Goal: Task Accomplishment & Management: Complete application form

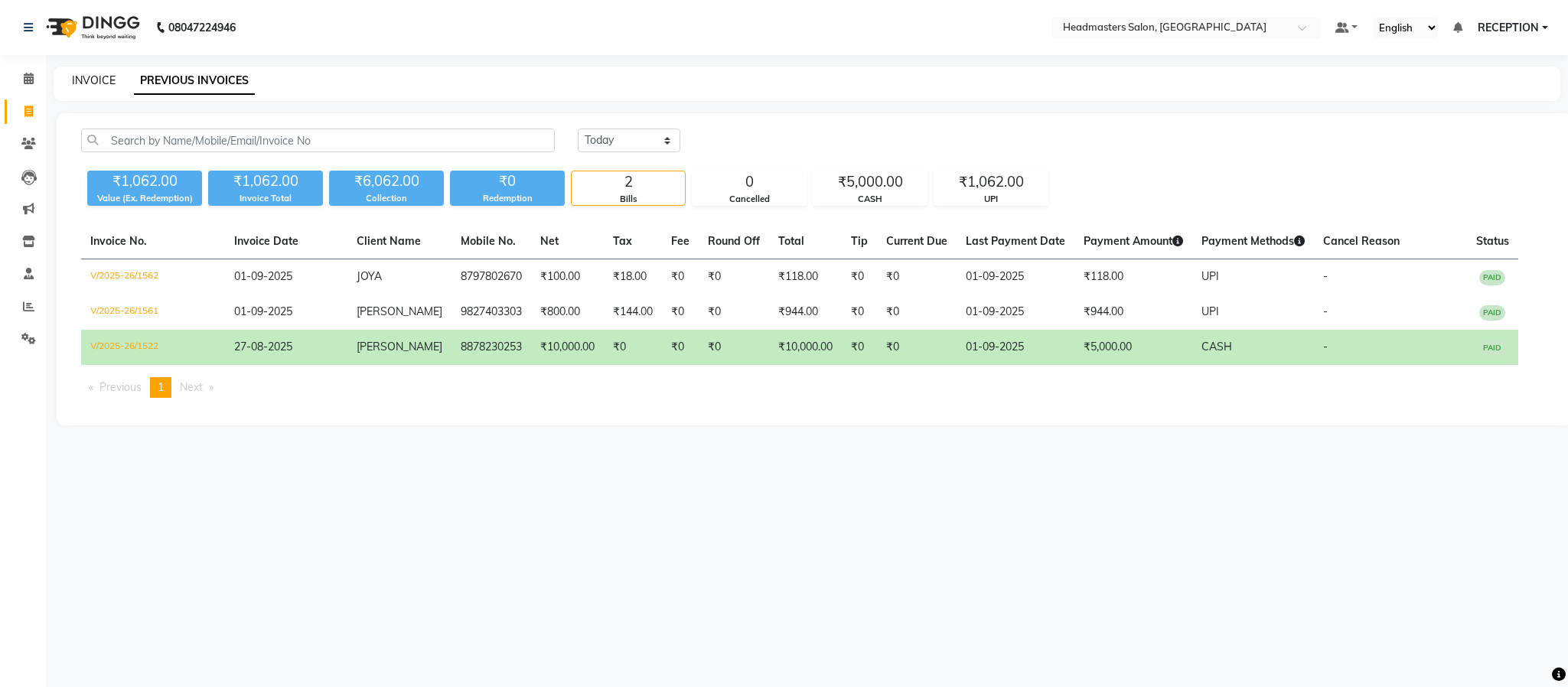
click at [91, 84] on link "INVOICE" at bounding box center [93, 81] width 44 height 14
select select "3454"
select select "service"
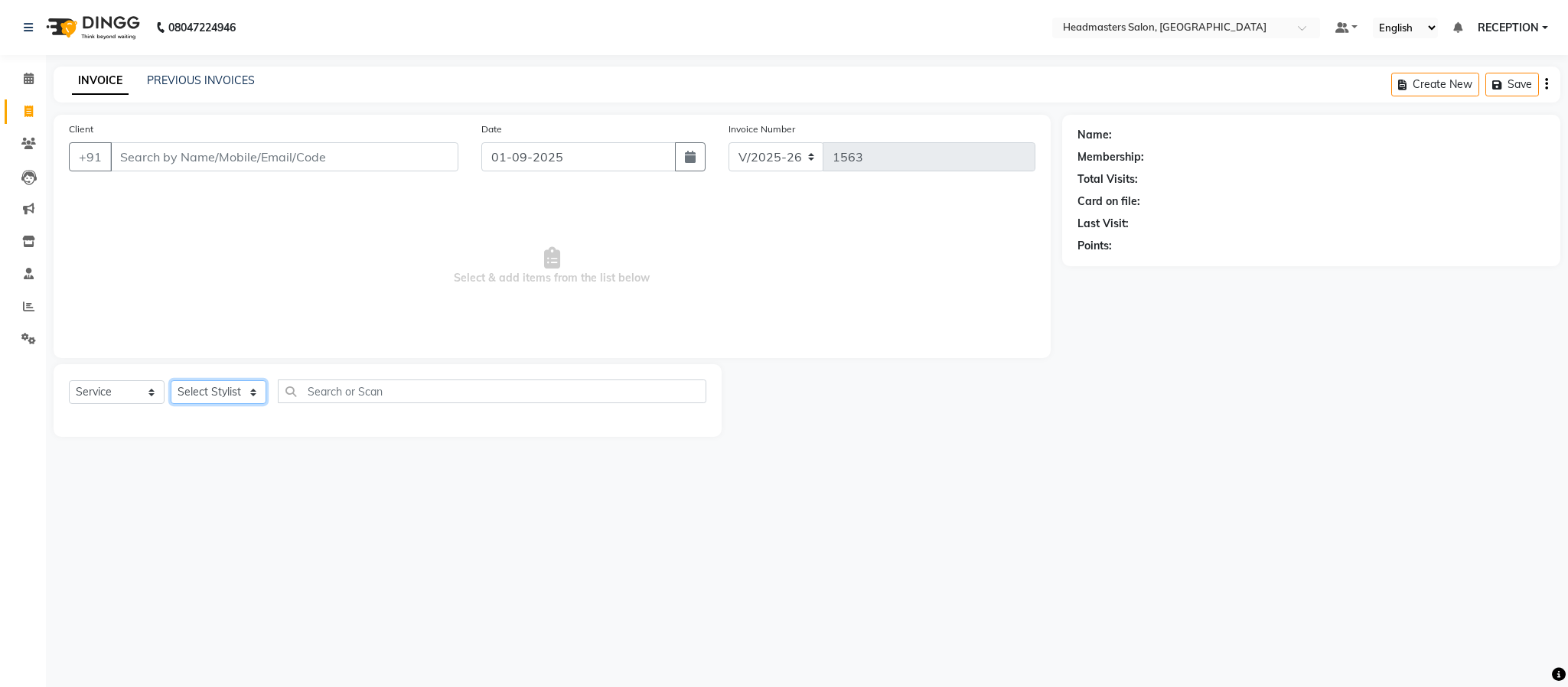
click at [241, 397] on select "Select Stylist AKASH [PERSON_NAME] NEHA NEHA SAHU NISHA MANAGER RAHUL RECEPTION…" at bounding box center [219, 392] width 95 height 23
select select "89828"
click at [171, 381] on select "Select Stylist AKASH [PERSON_NAME] NEHA NEHA SAHU NISHA MANAGER RAHUL RECEPTION…" at bounding box center [219, 392] width 95 height 23
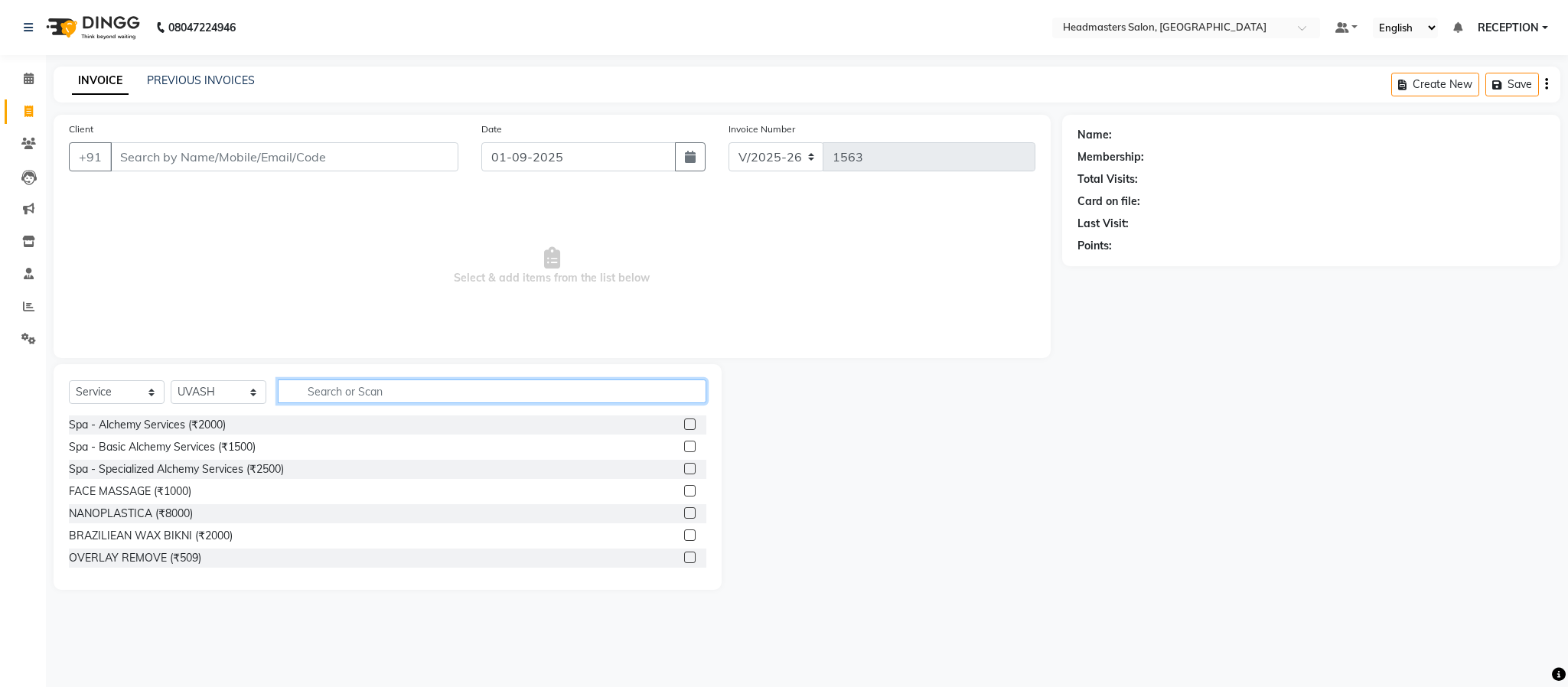
click at [368, 384] on input "text" at bounding box center [492, 392] width 429 height 23
type input "HAIR CUT"
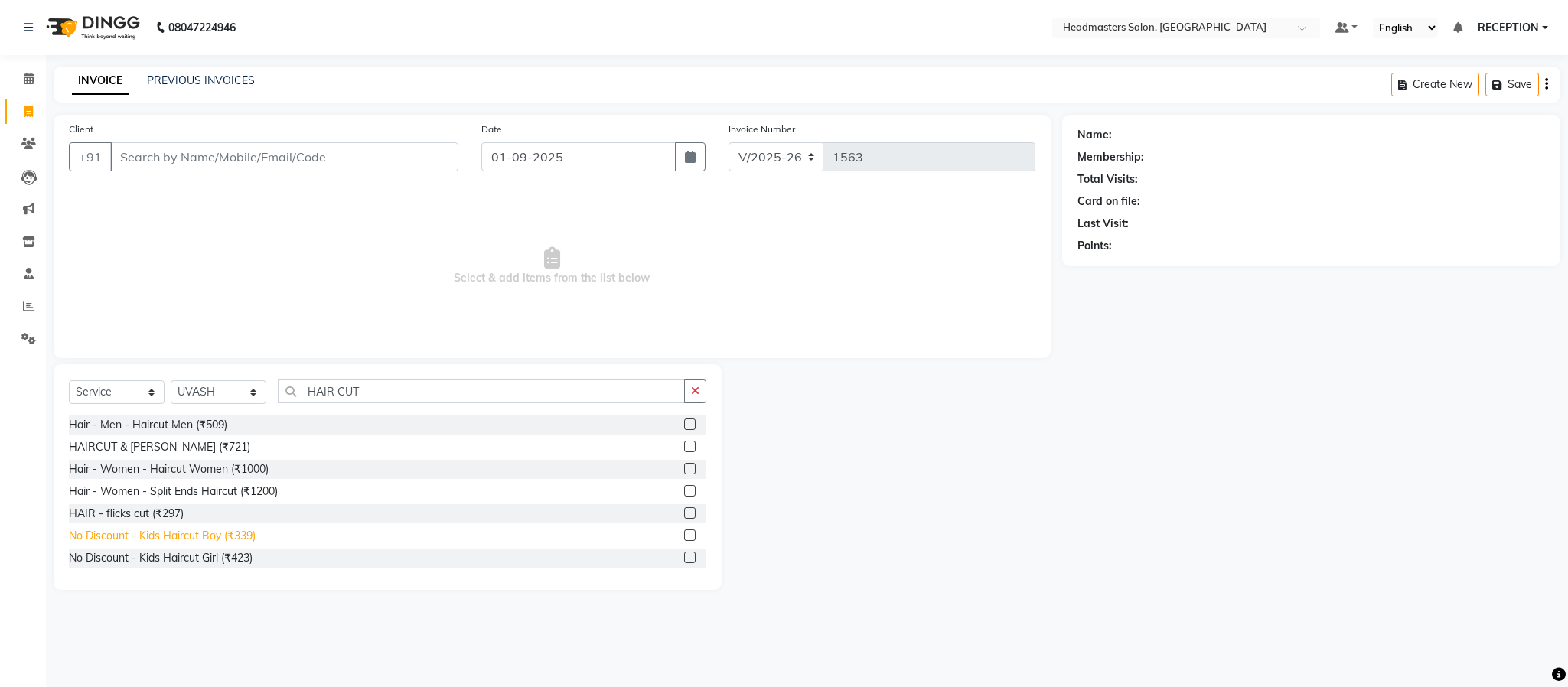
click at [221, 542] on div "No Discount - Kids Haircut Boy (₹339)" at bounding box center [162, 535] width 187 height 17
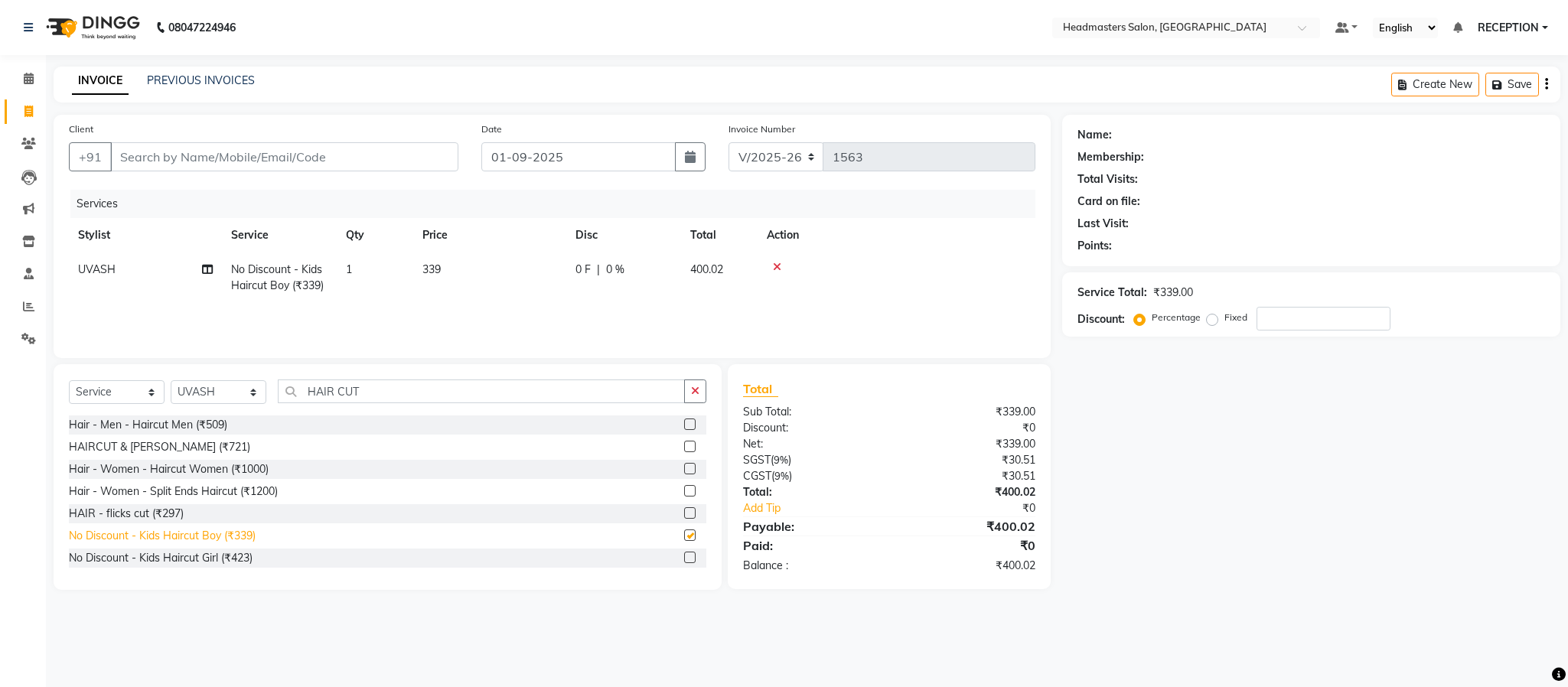
checkbox input "false"
click at [253, 143] on input "Client" at bounding box center [284, 156] width 348 height 29
type input "9"
type input "0"
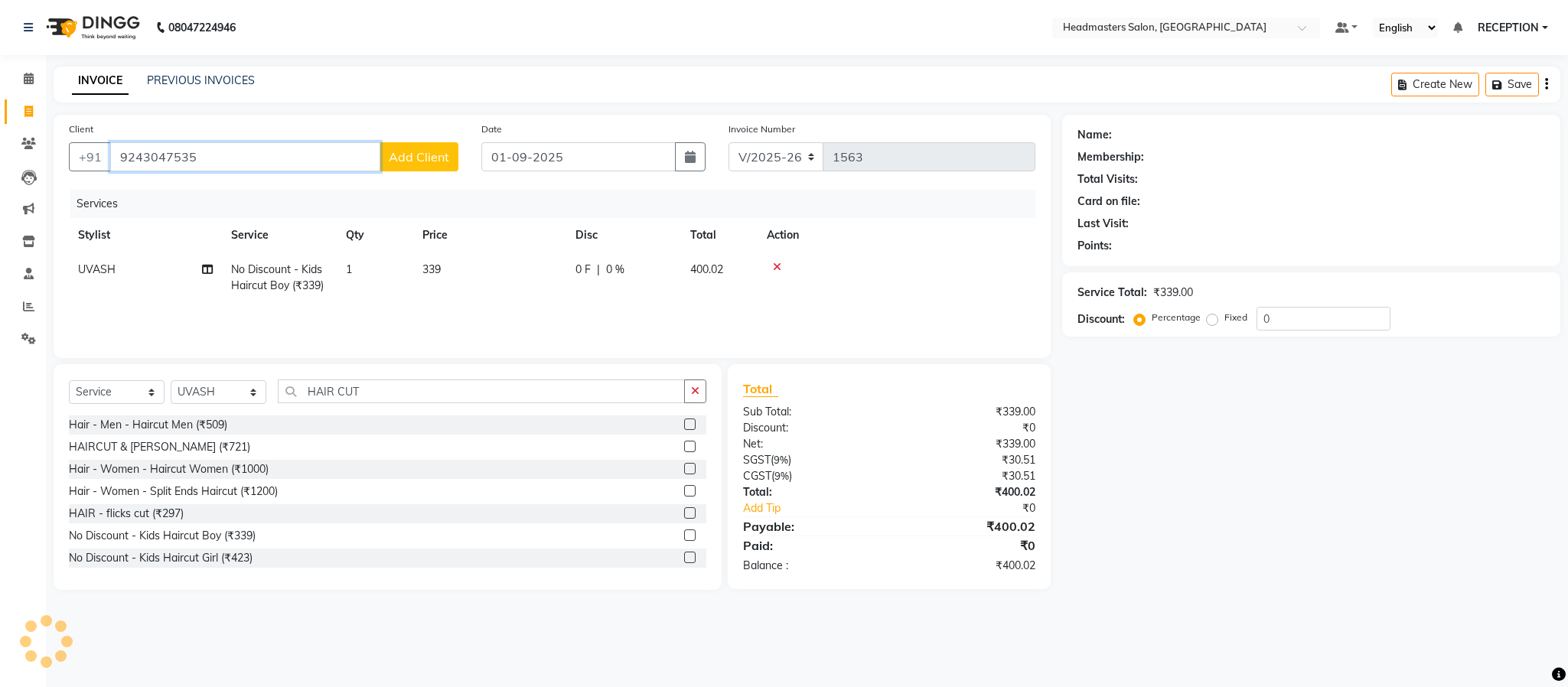
type input "9243047535"
click at [393, 168] on button "Add Client" at bounding box center [419, 156] width 79 height 29
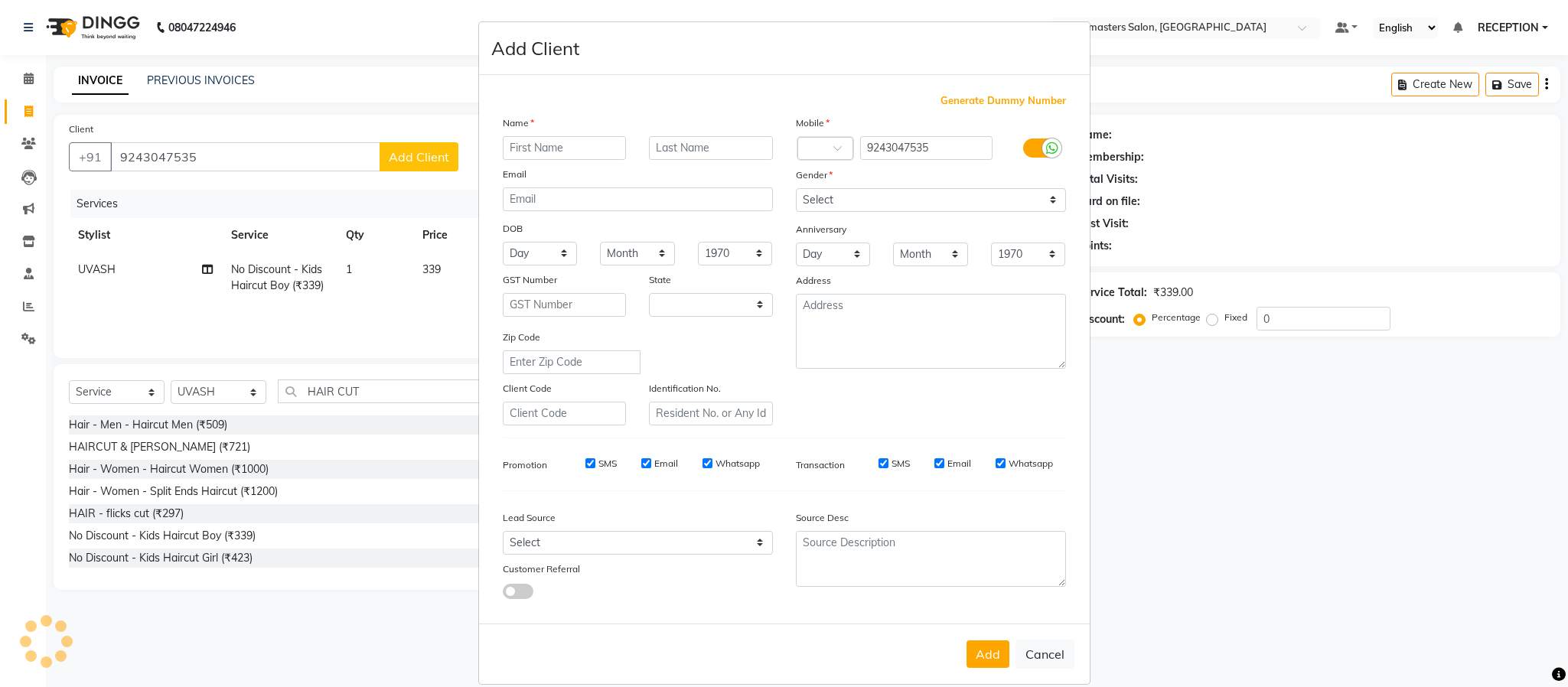
select select "7"
click at [533, 150] on input "[PERSON_NAME]" at bounding box center [565, 148] width 124 height 23
type input "[PERSON_NAME]"
click at [882, 197] on select "Select [DEMOGRAPHIC_DATA] [DEMOGRAPHIC_DATA] Other Prefer Not To Say" at bounding box center [931, 200] width 270 height 23
select select "[DEMOGRAPHIC_DATA]"
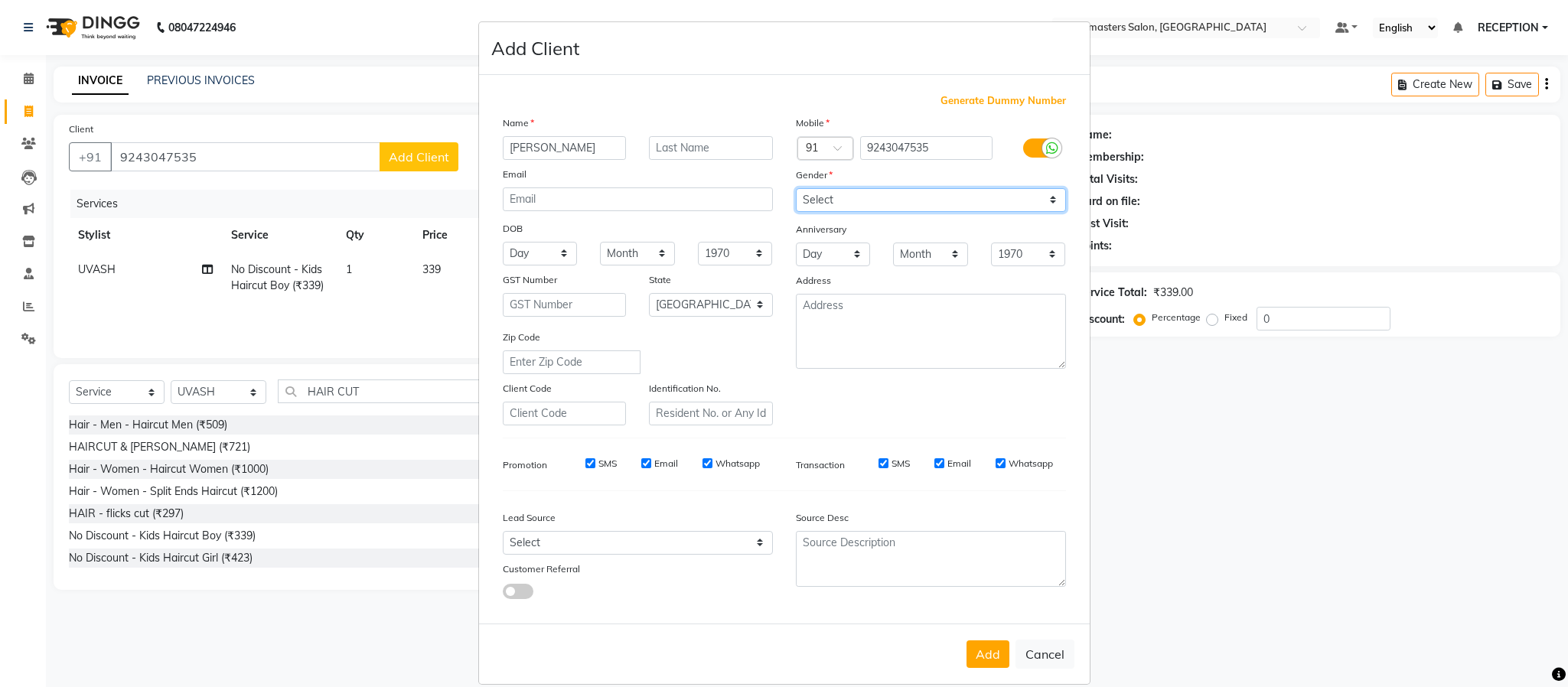
click at [796, 189] on select "Select [DEMOGRAPHIC_DATA] [DEMOGRAPHIC_DATA] Other Prefer Not To Say" at bounding box center [931, 200] width 270 height 23
click at [966, 650] on button "Add" at bounding box center [988, 654] width 43 height 27
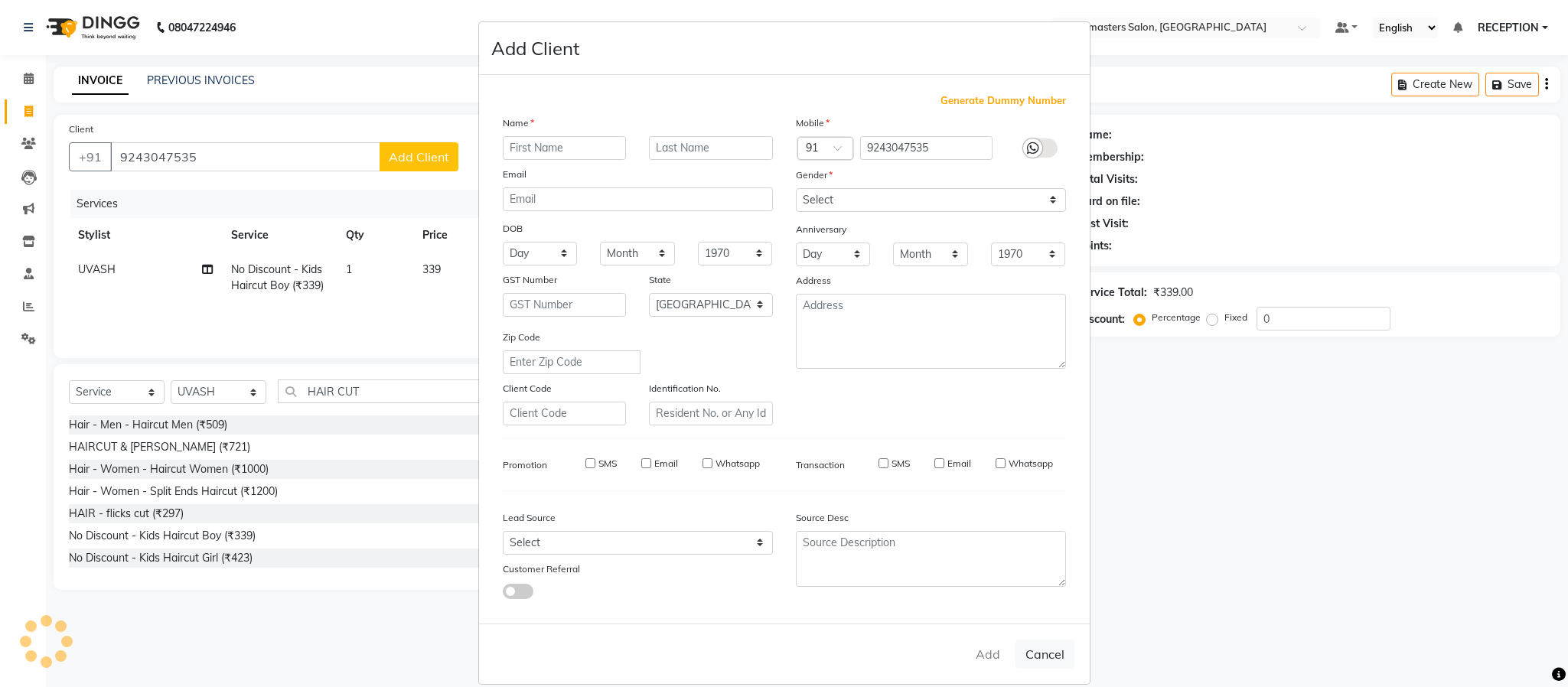
select select
select select "null"
select select
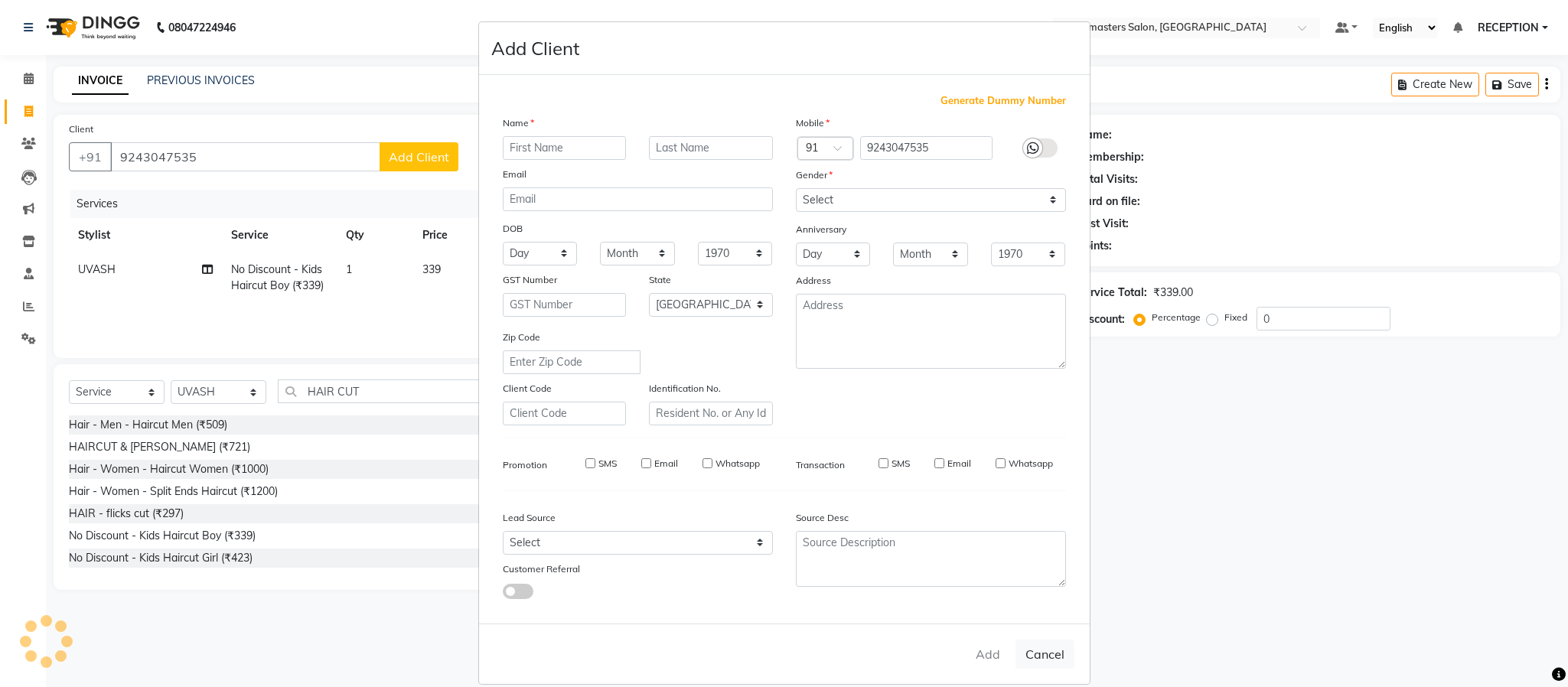
select select
checkbox input "false"
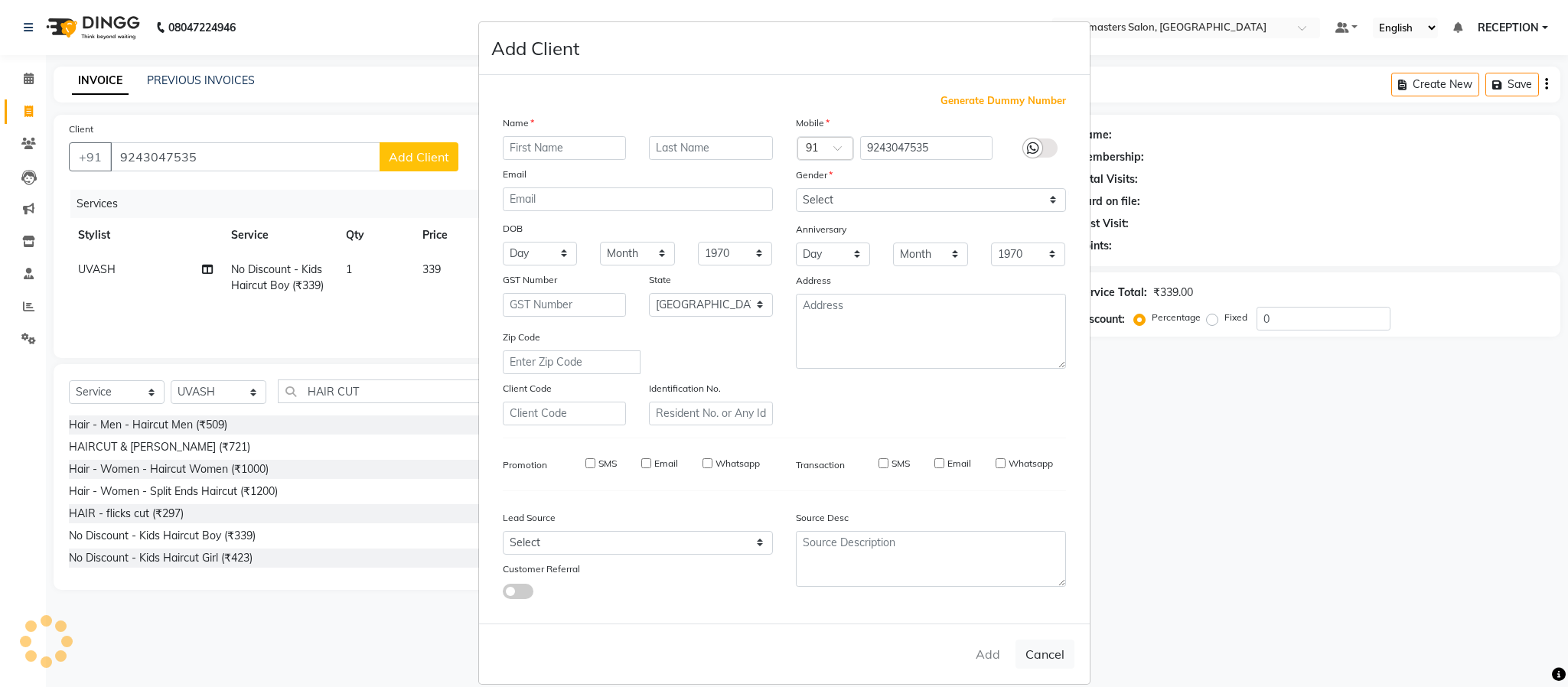
checkbox input "false"
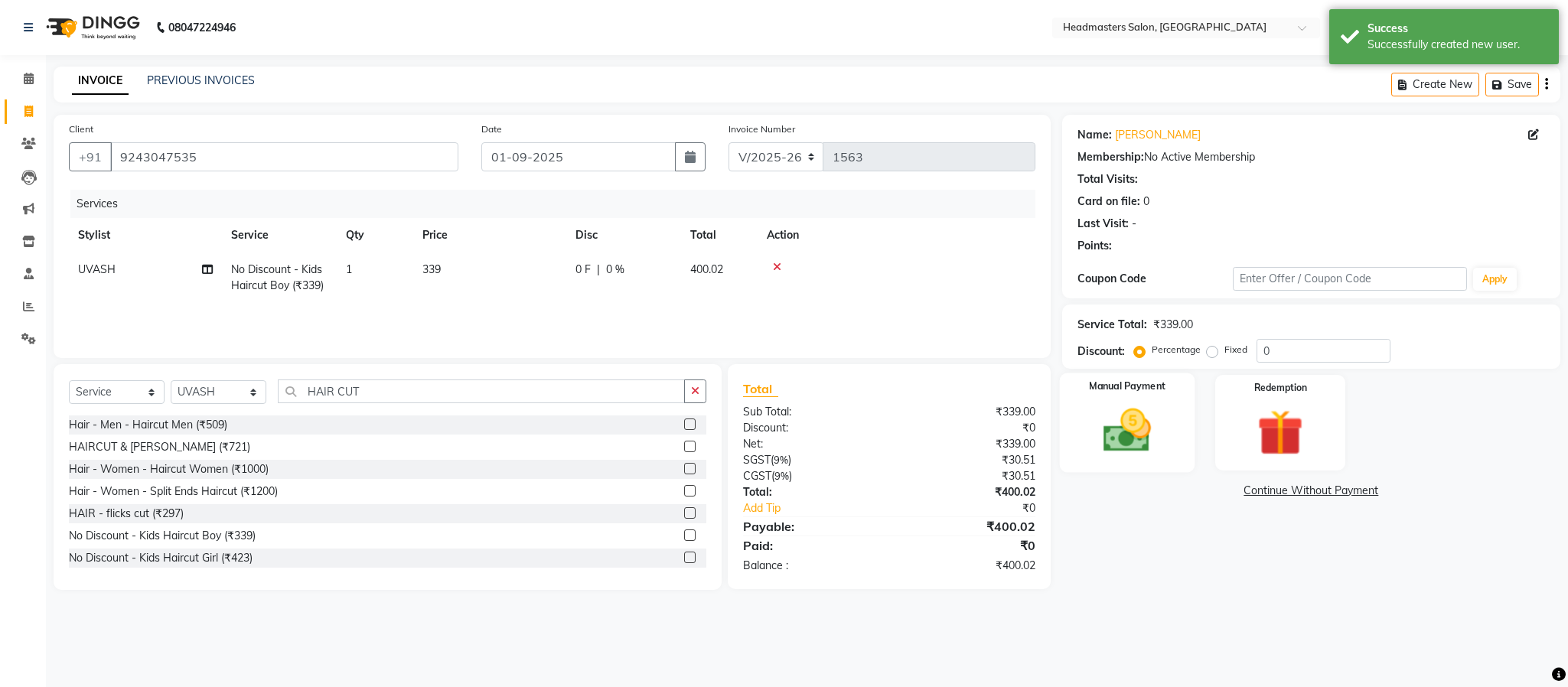
click at [1141, 423] on img at bounding box center [1128, 430] width 78 height 55
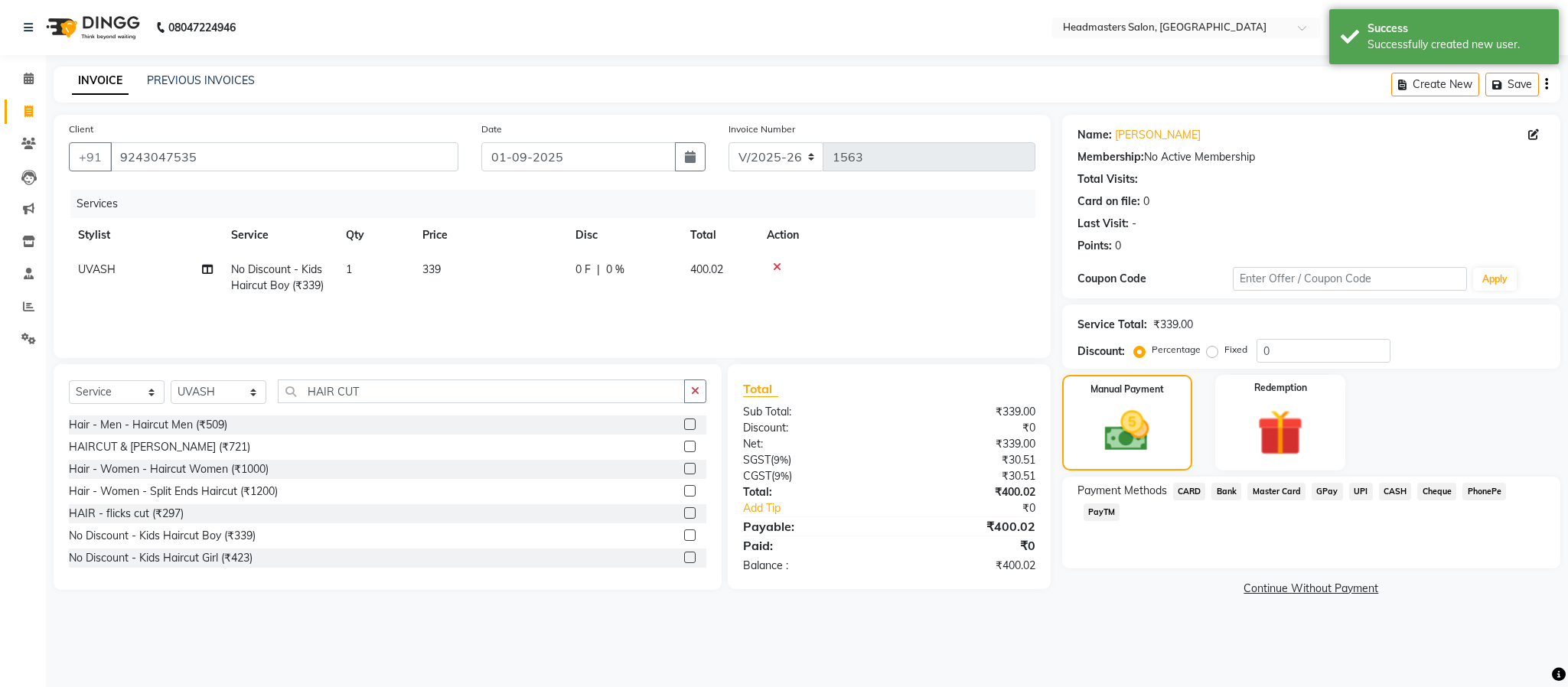
click at [1383, 489] on span "CASH" at bounding box center [1396, 492] width 33 height 17
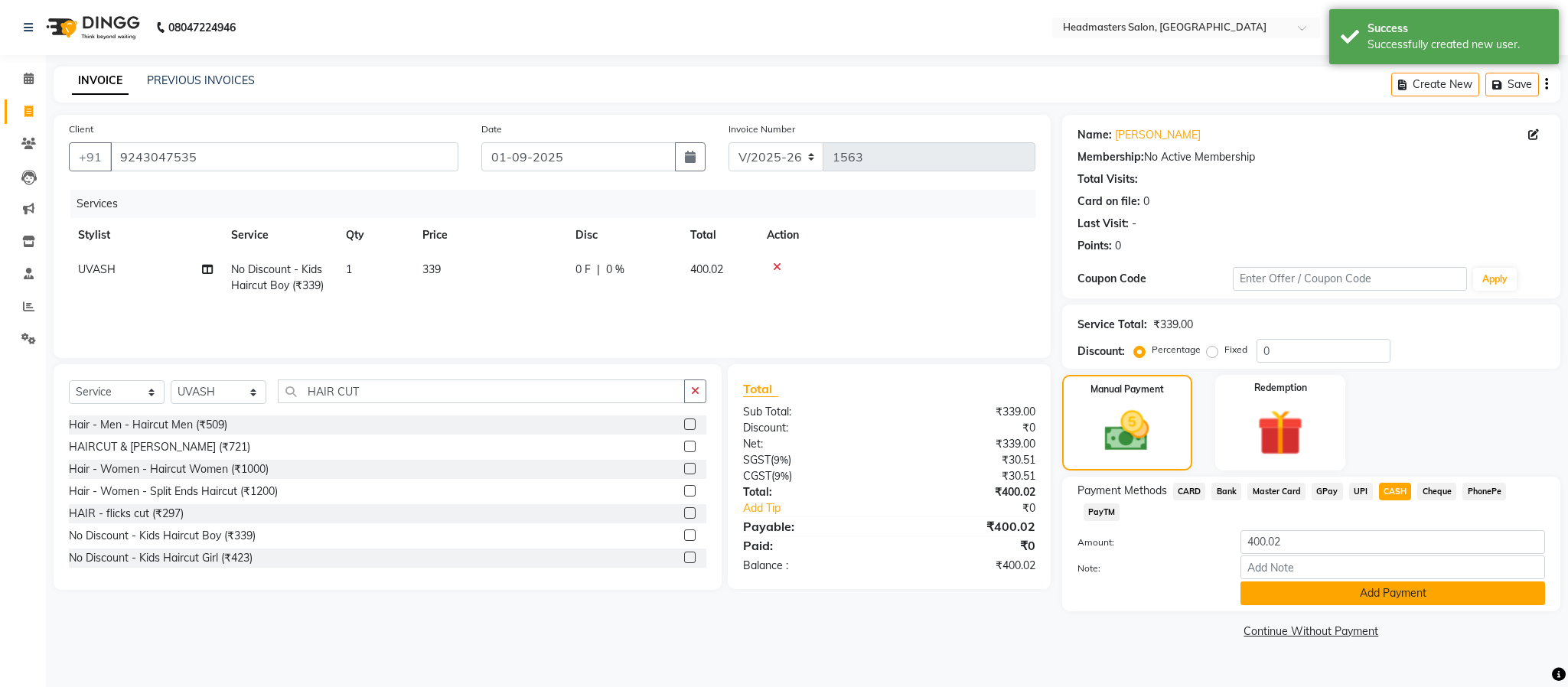
click at [1360, 589] on button "Add Payment" at bounding box center [1392, 593] width 304 height 23
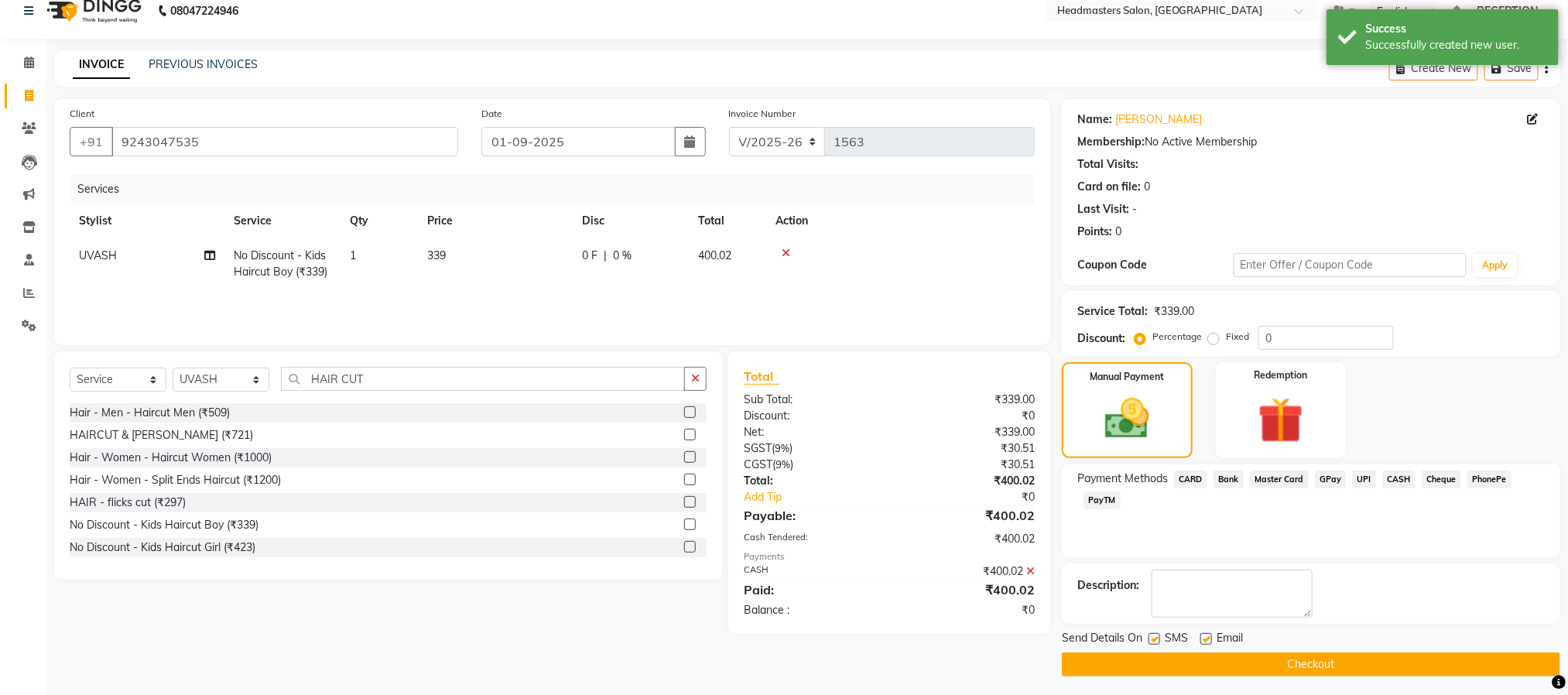
scroll to position [24, 0]
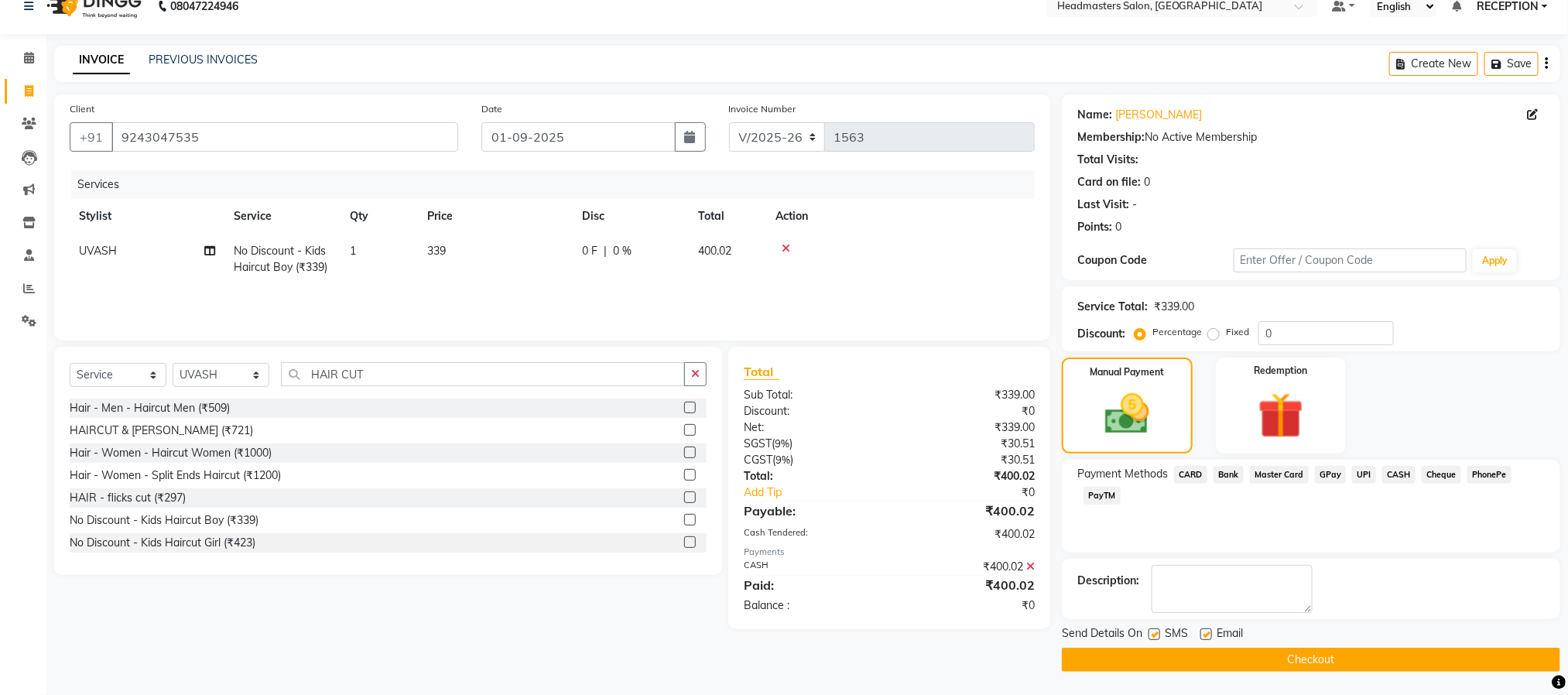
click at [1401, 572] on div "Description:" at bounding box center [1311, 589] width 468 height 48
click at [1032, 565] on icon at bounding box center [1030, 566] width 9 height 11
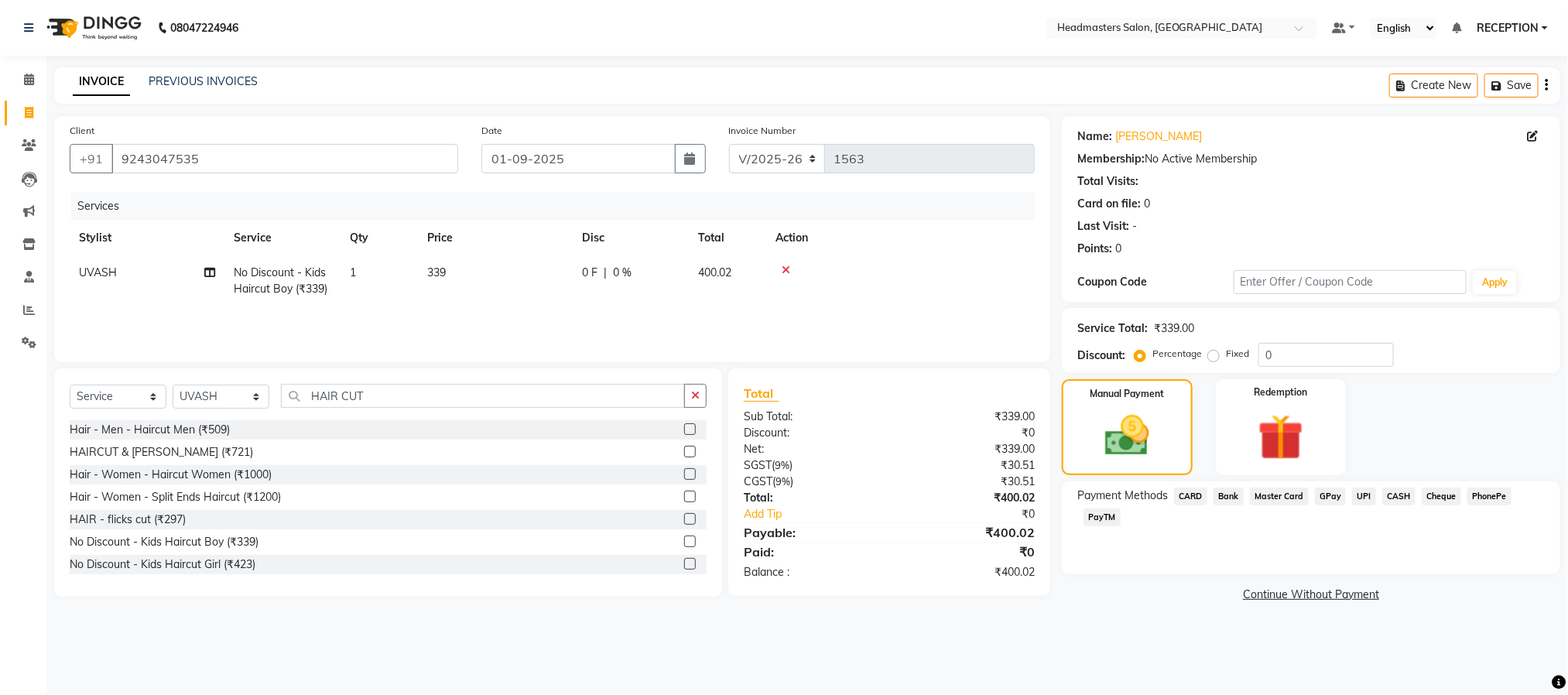
scroll to position [0, 0]
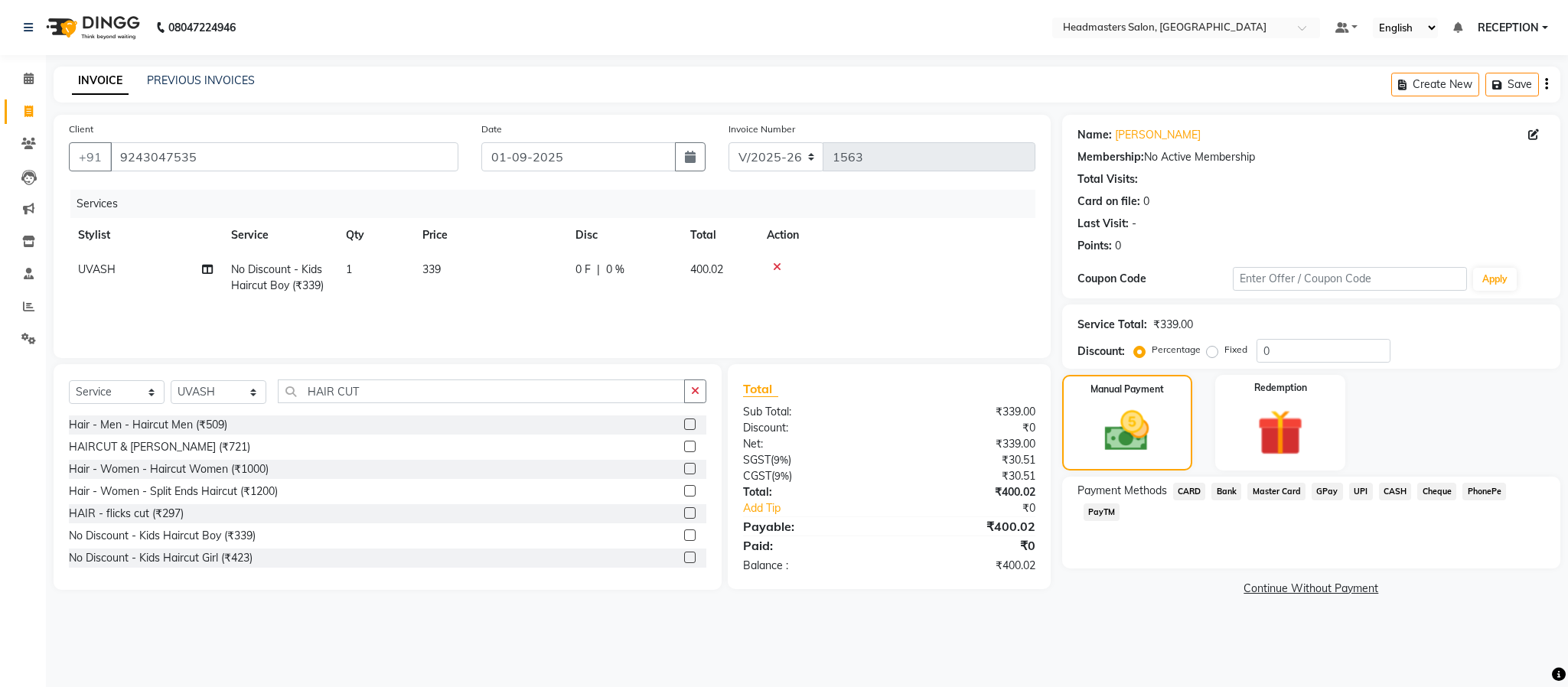
click at [1367, 487] on span "UPI" at bounding box center [1361, 492] width 23 height 17
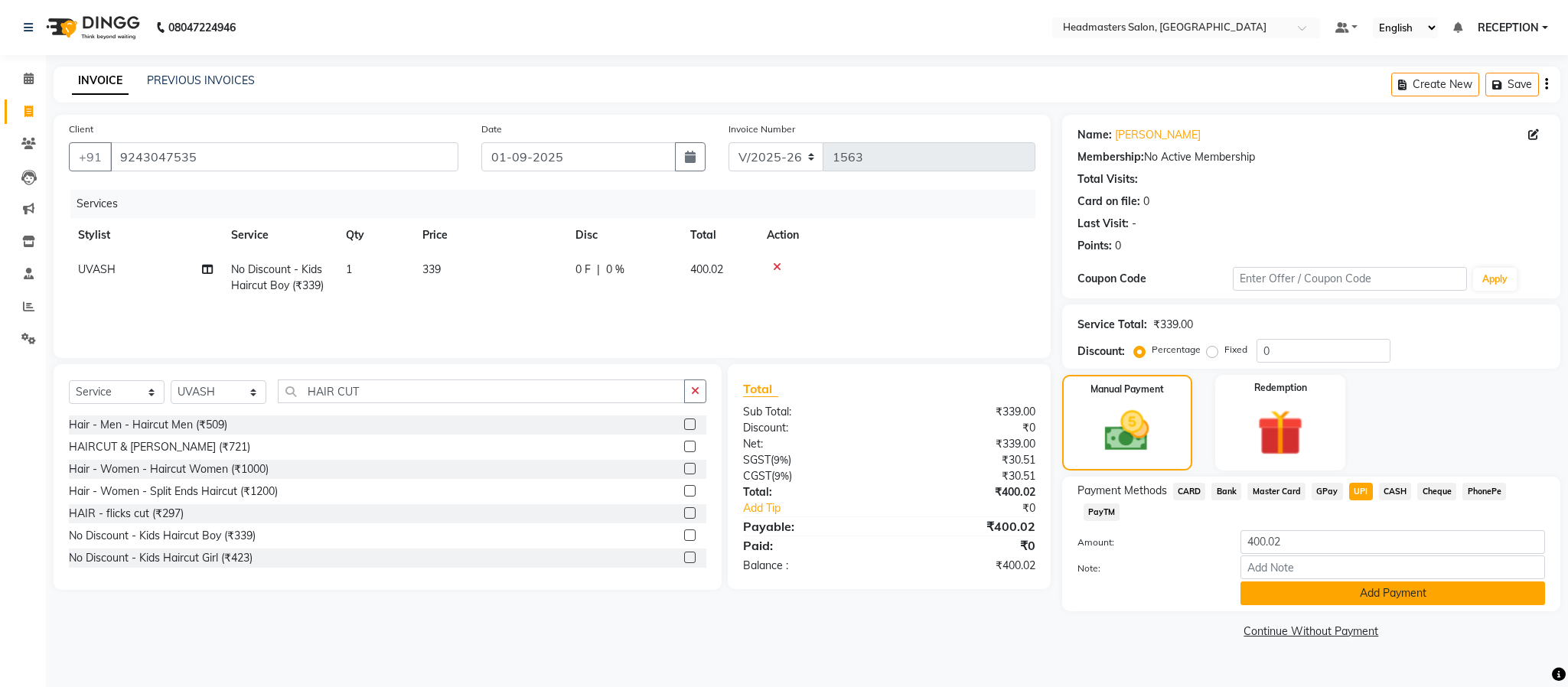
click at [1360, 595] on button "Add Payment" at bounding box center [1392, 593] width 304 height 23
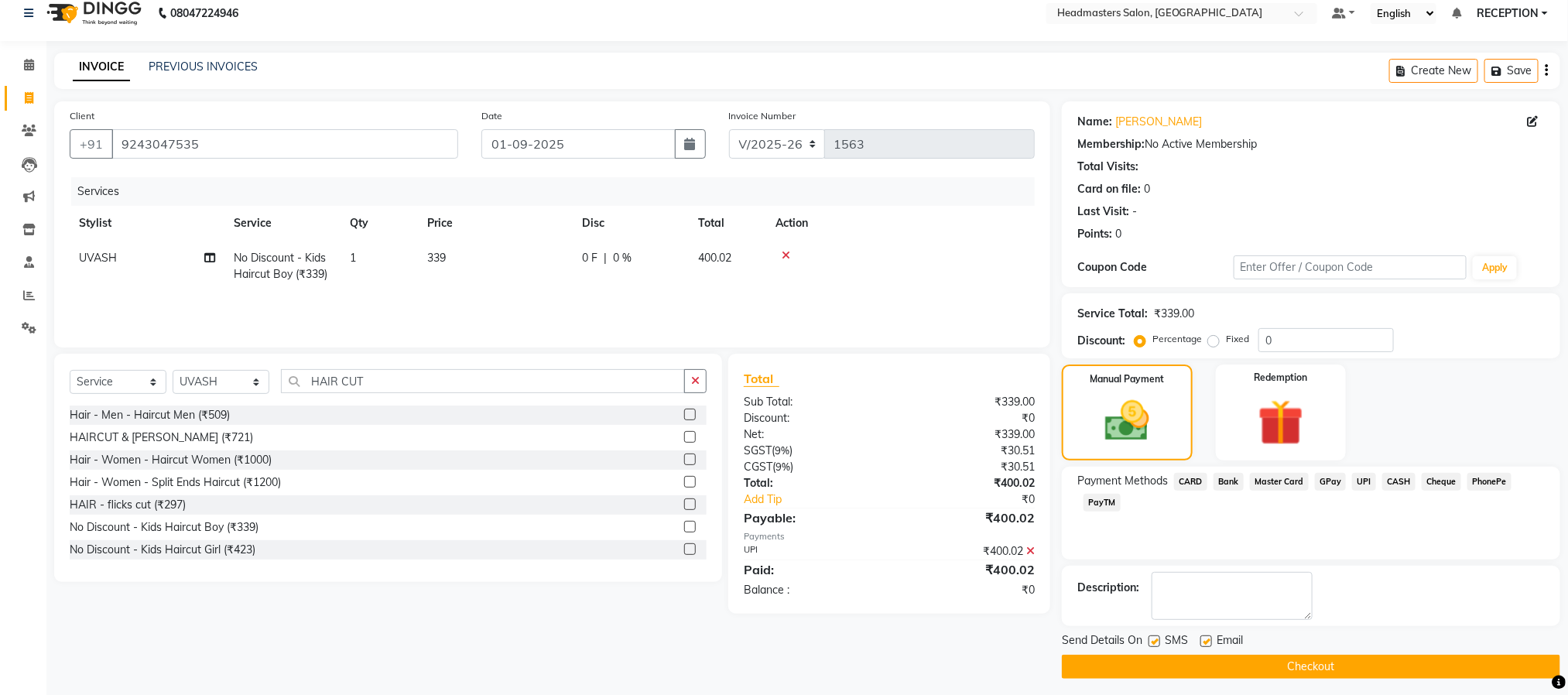
scroll to position [24, 0]
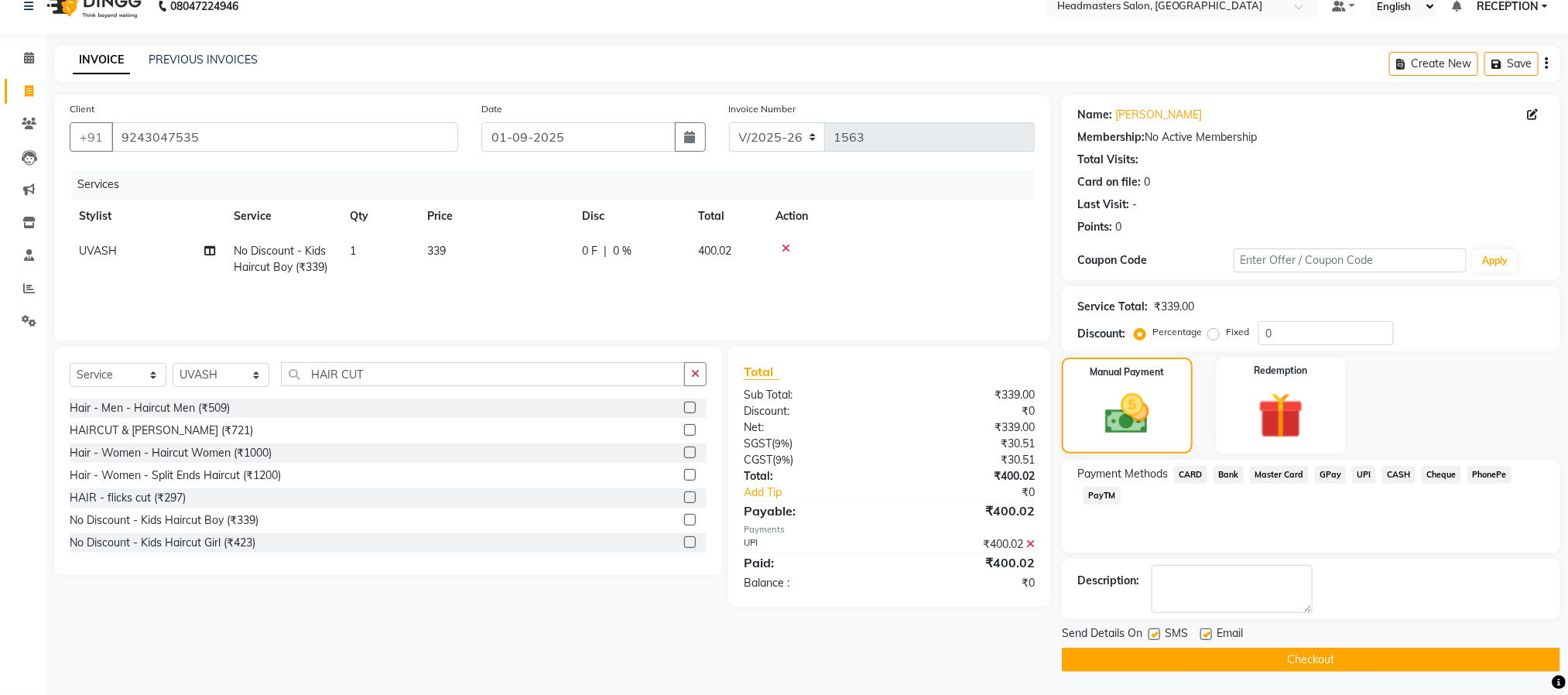
click at [1385, 650] on button "Checkout" at bounding box center [1310, 660] width 498 height 24
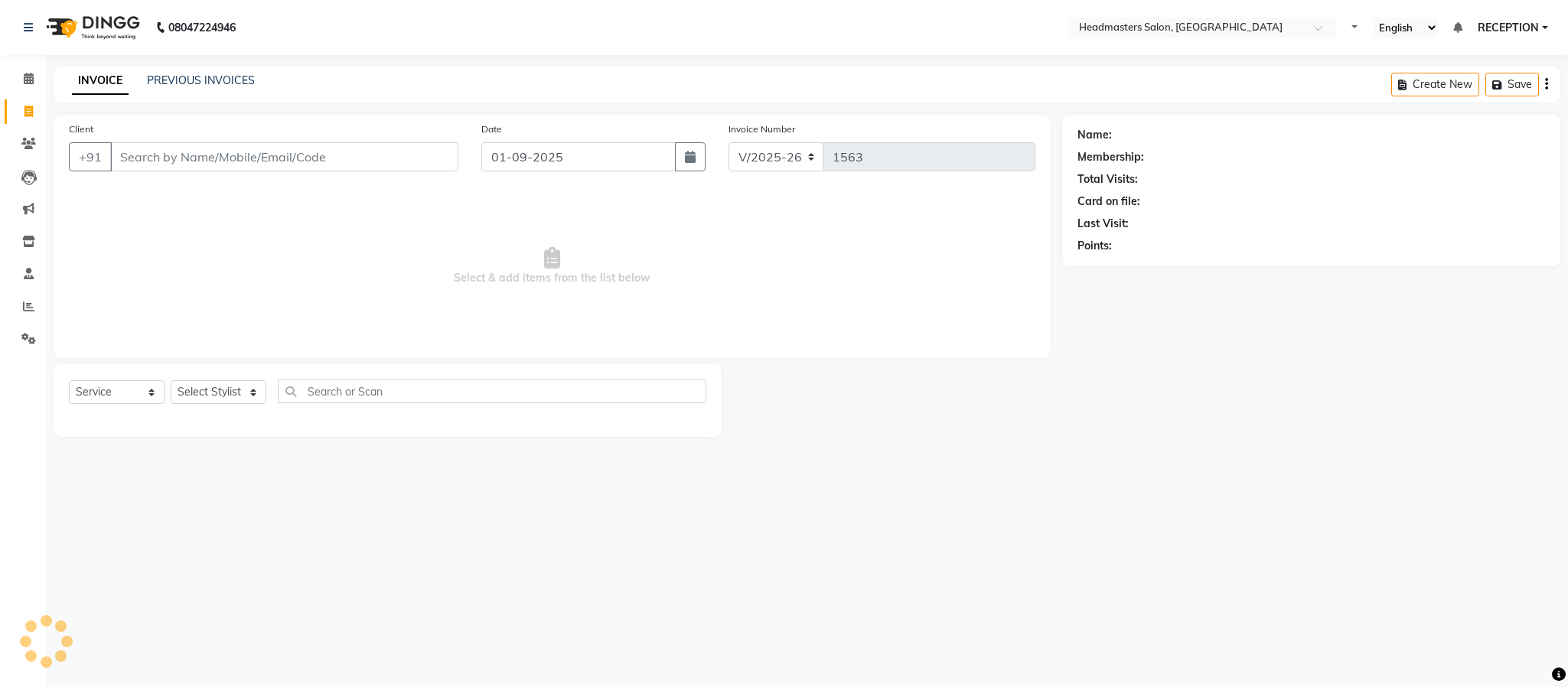
select select "3454"
select select "service"
click at [235, 395] on select "Select Stylist AKASH [PERSON_NAME] NEHA NEHA SAHU NISHA MANAGER RAHUL RECEPTION…" at bounding box center [219, 392] width 95 height 23
select select "15422"
click at [171, 381] on select "Select Stylist AKASH [PERSON_NAME] NEHA NEHA SAHU NISHA MANAGER RAHUL RECEPTION…" at bounding box center [219, 392] width 95 height 23
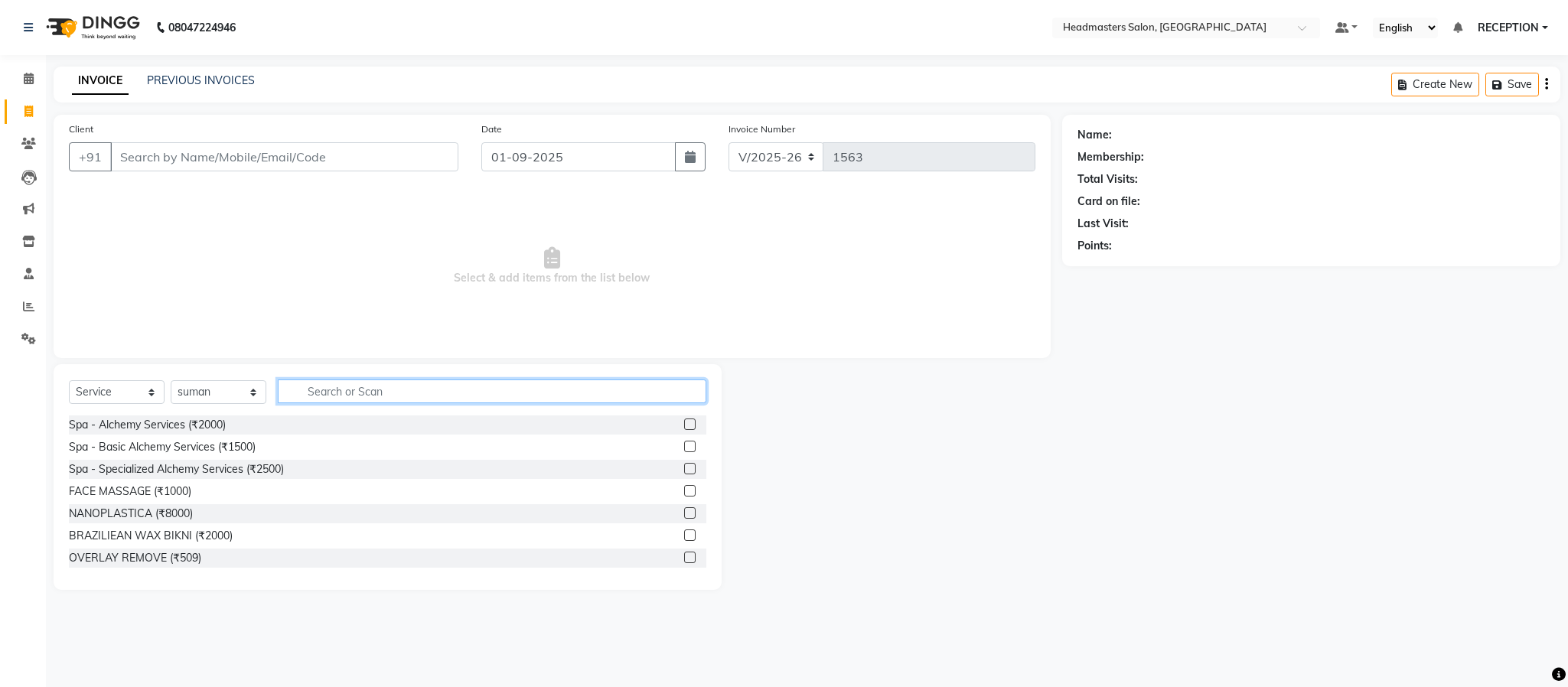
click at [374, 387] on input "text" at bounding box center [492, 392] width 429 height 23
type input "DETAN"
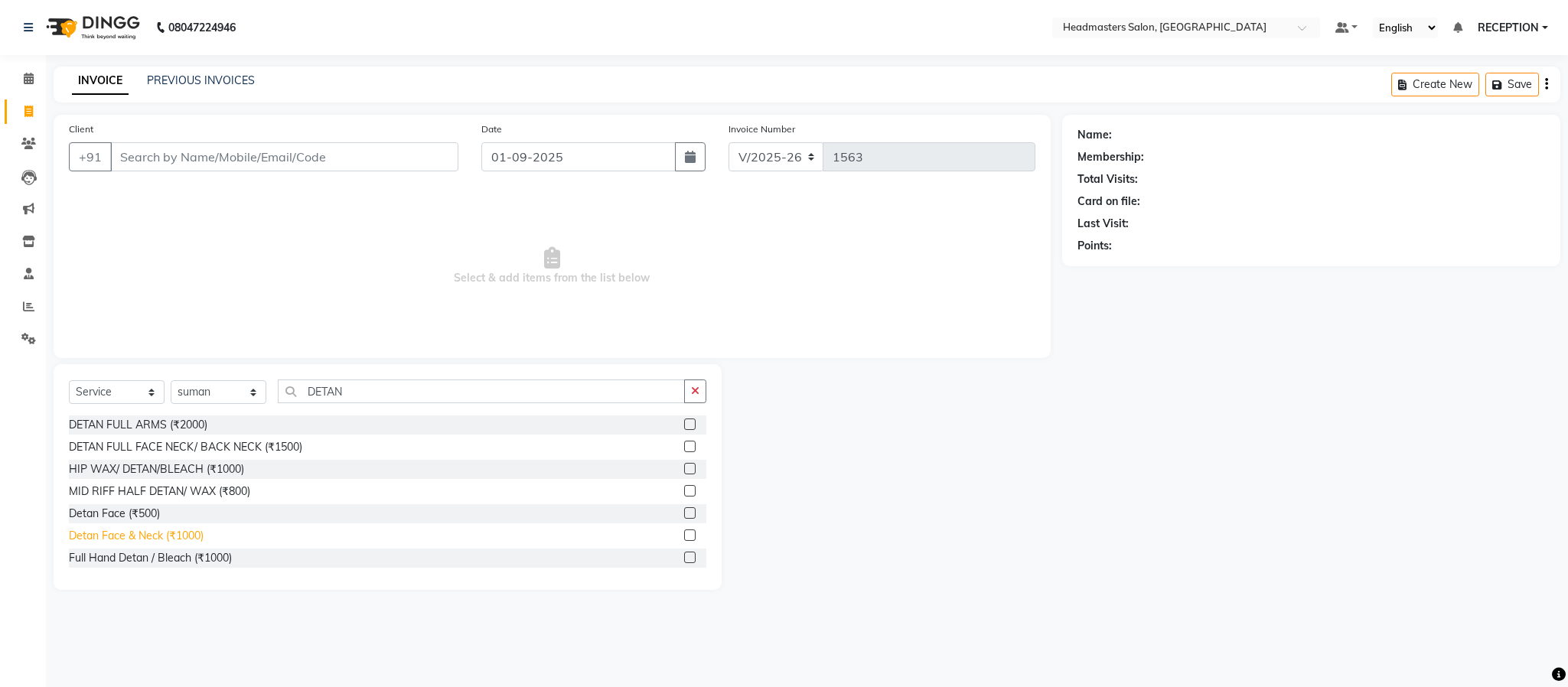
click at [189, 529] on div "Detan Face & Neck (₹1000)" at bounding box center [136, 535] width 135 height 17
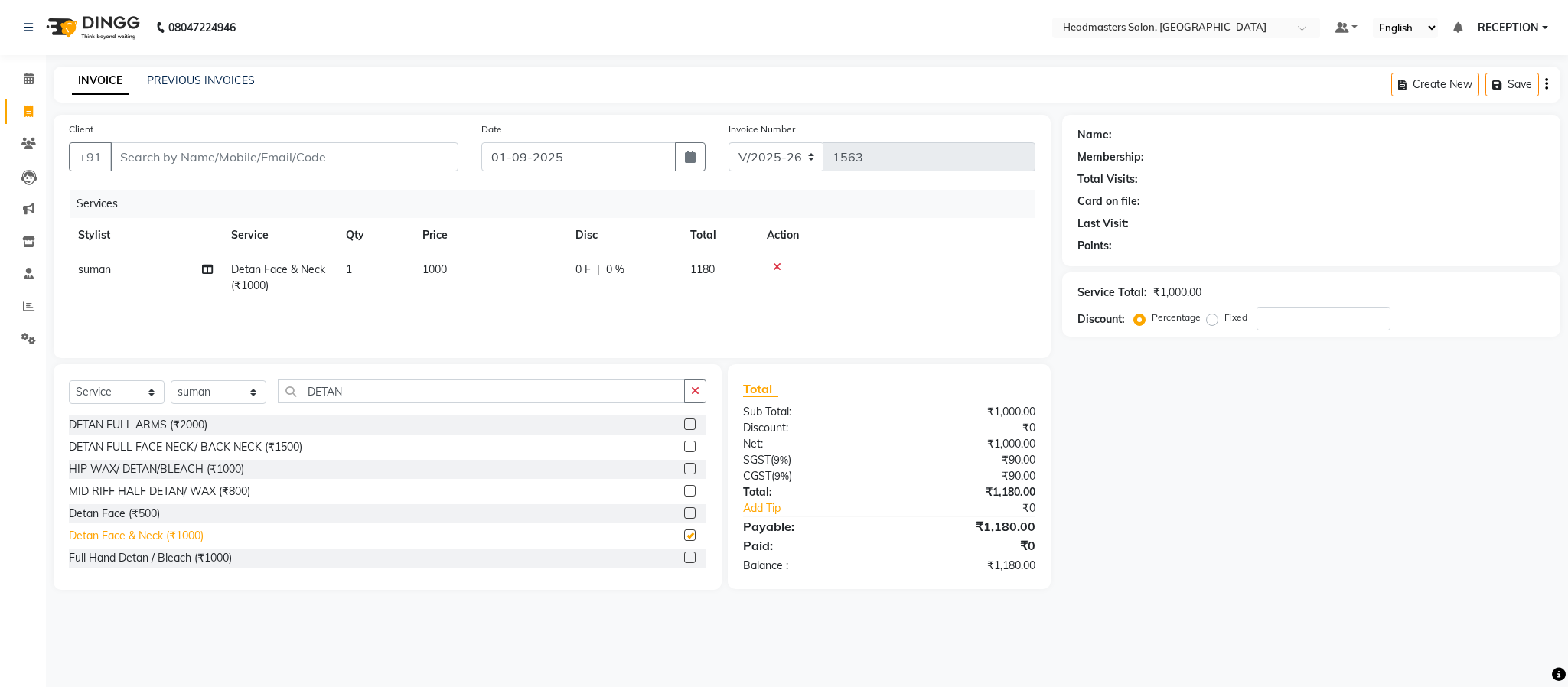
checkbox input "false"
click at [367, 391] on input "DETAN" at bounding box center [481, 392] width 407 height 23
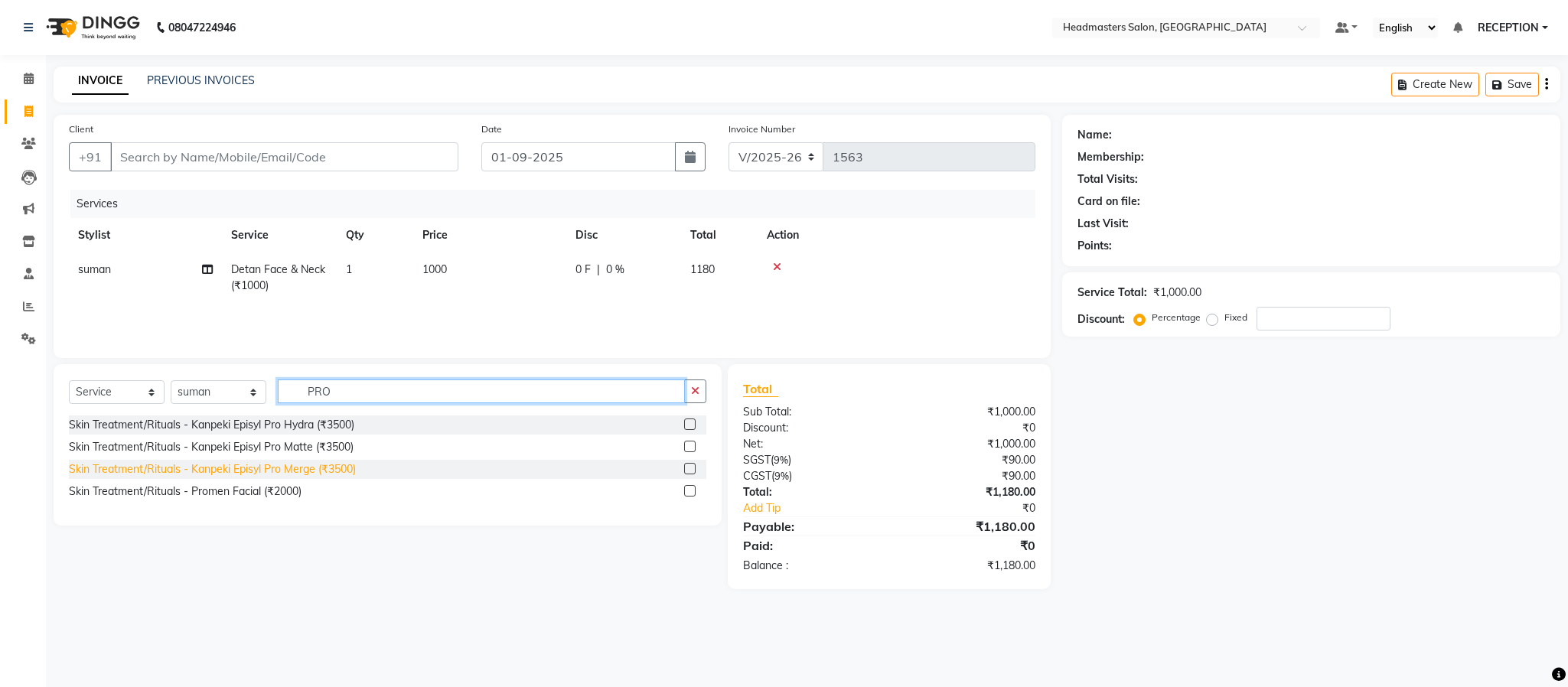
type input "PRO"
click at [337, 470] on div "Skin Treatment/Rituals - Kanpeki Episyl Pro Merge (₹3500)" at bounding box center [212, 469] width 287 height 17
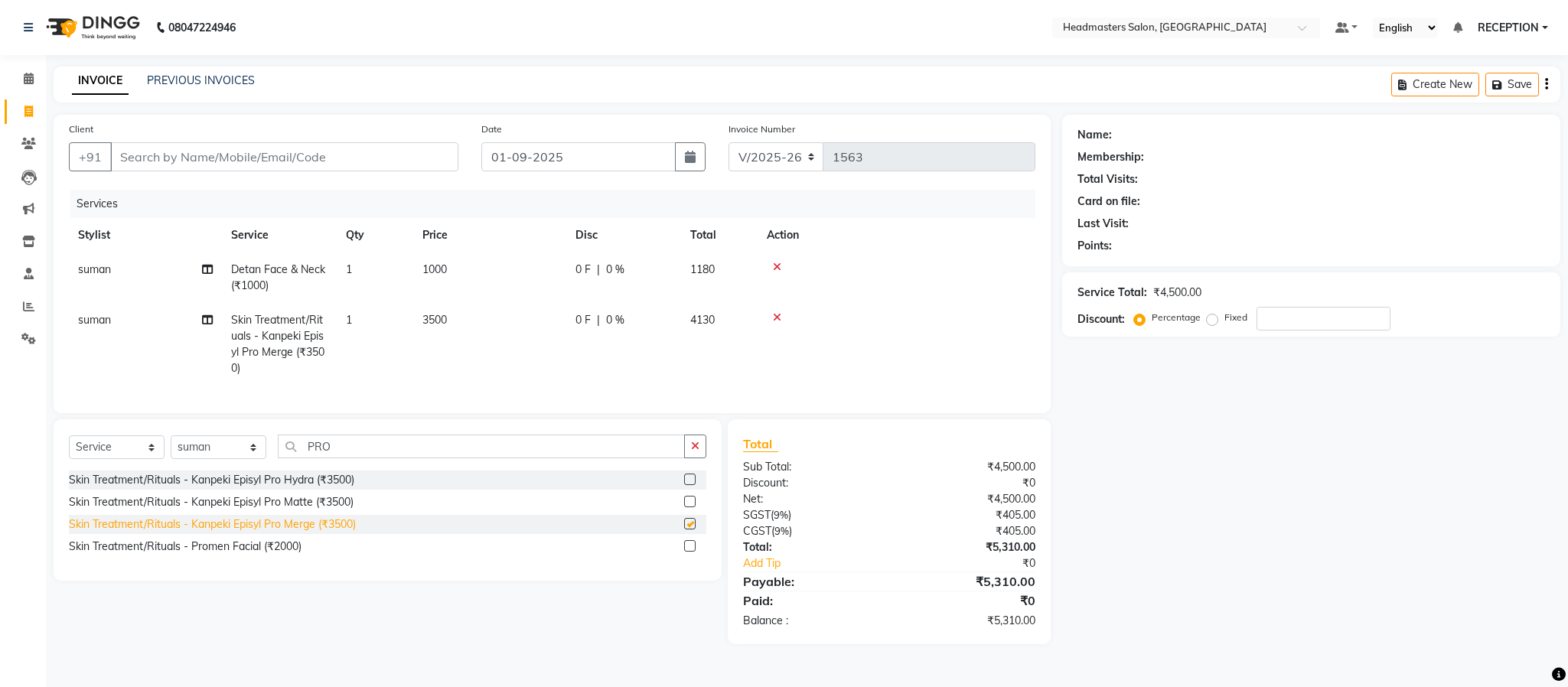
checkbox input "false"
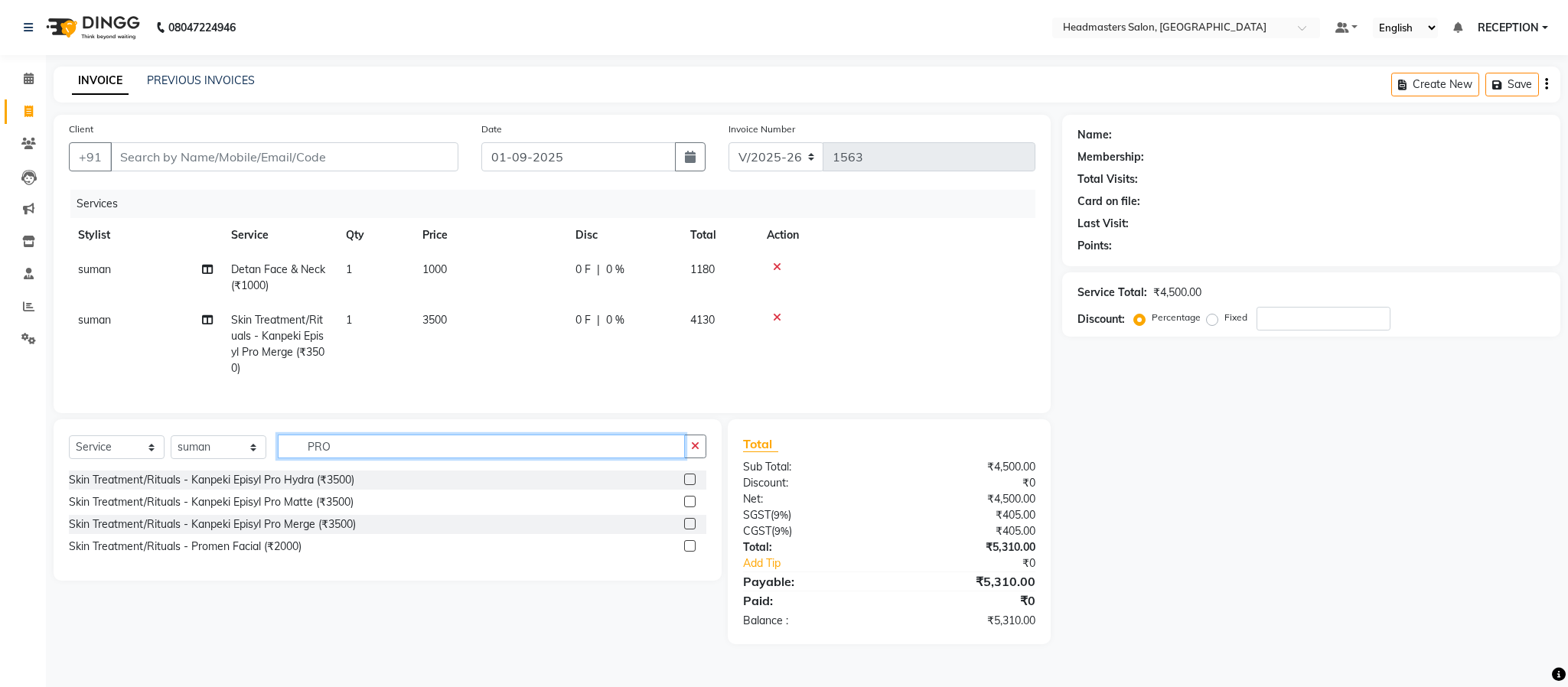
click at [354, 459] on input "PRO" at bounding box center [481, 446] width 407 height 23
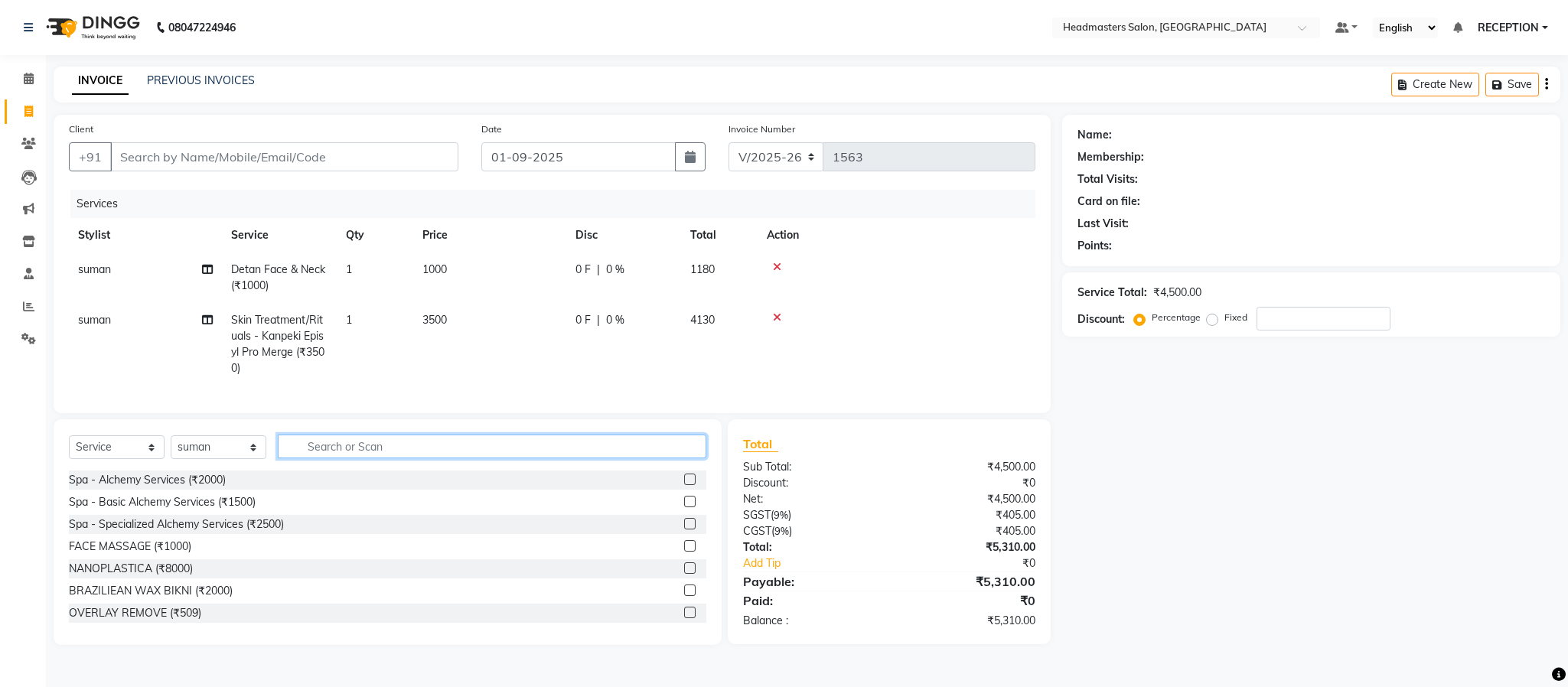
type input "+"
click at [354, 459] on input "text" at bounding box center [492, 446] width 429 height 23
click at [274, 146] on input "Client" at bounding box center [284, 156] width 348 height 29
type input "9"
type input "0"
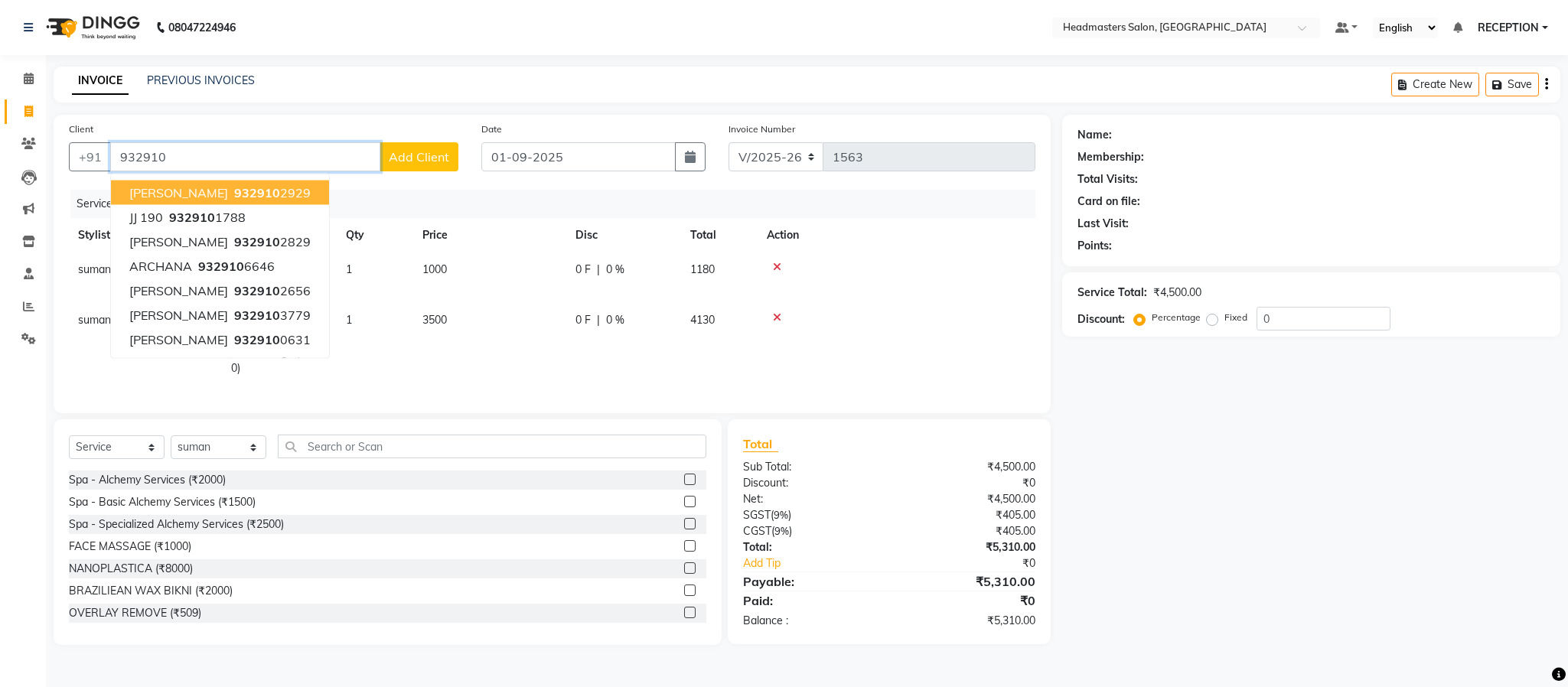
click at [234, 190] on span "932910" at bounding box center [257, 193] width 46 height 16
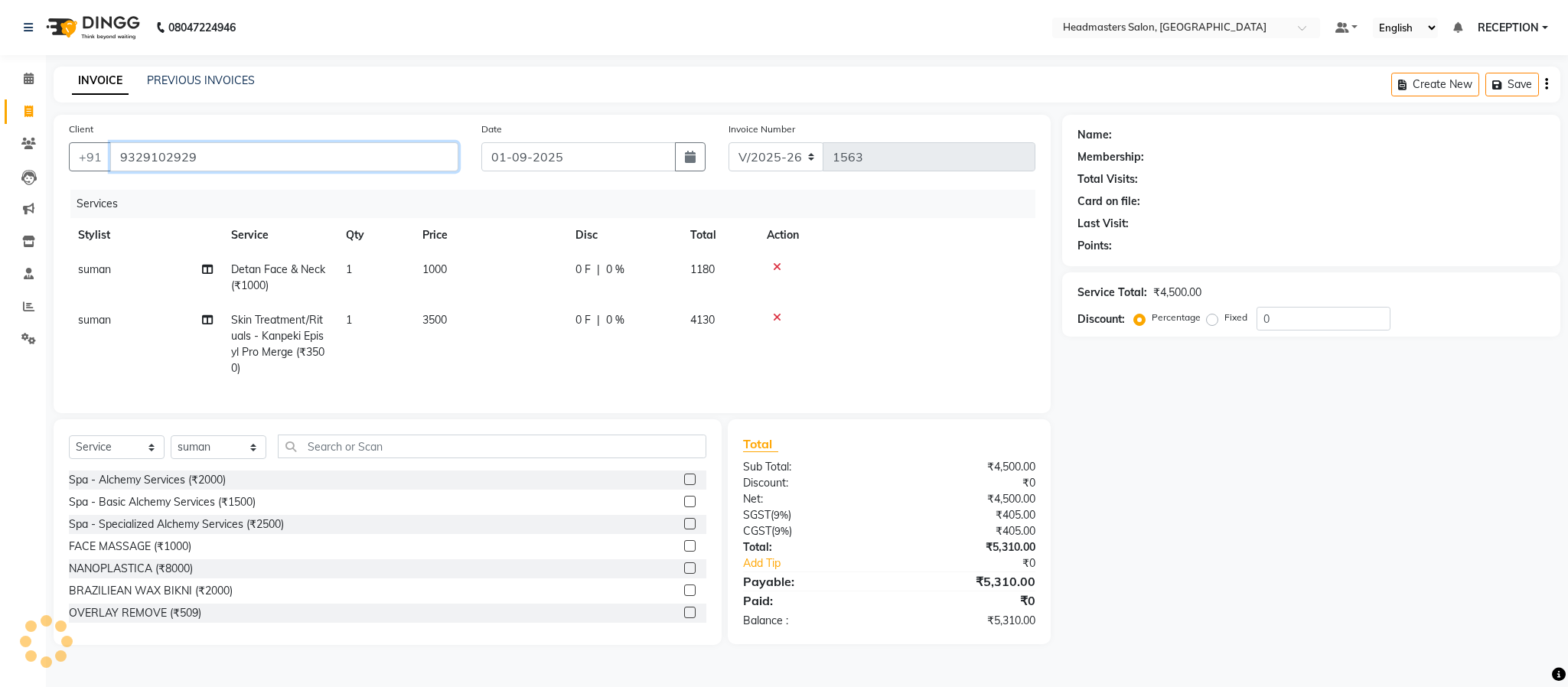
type input "9329102929"
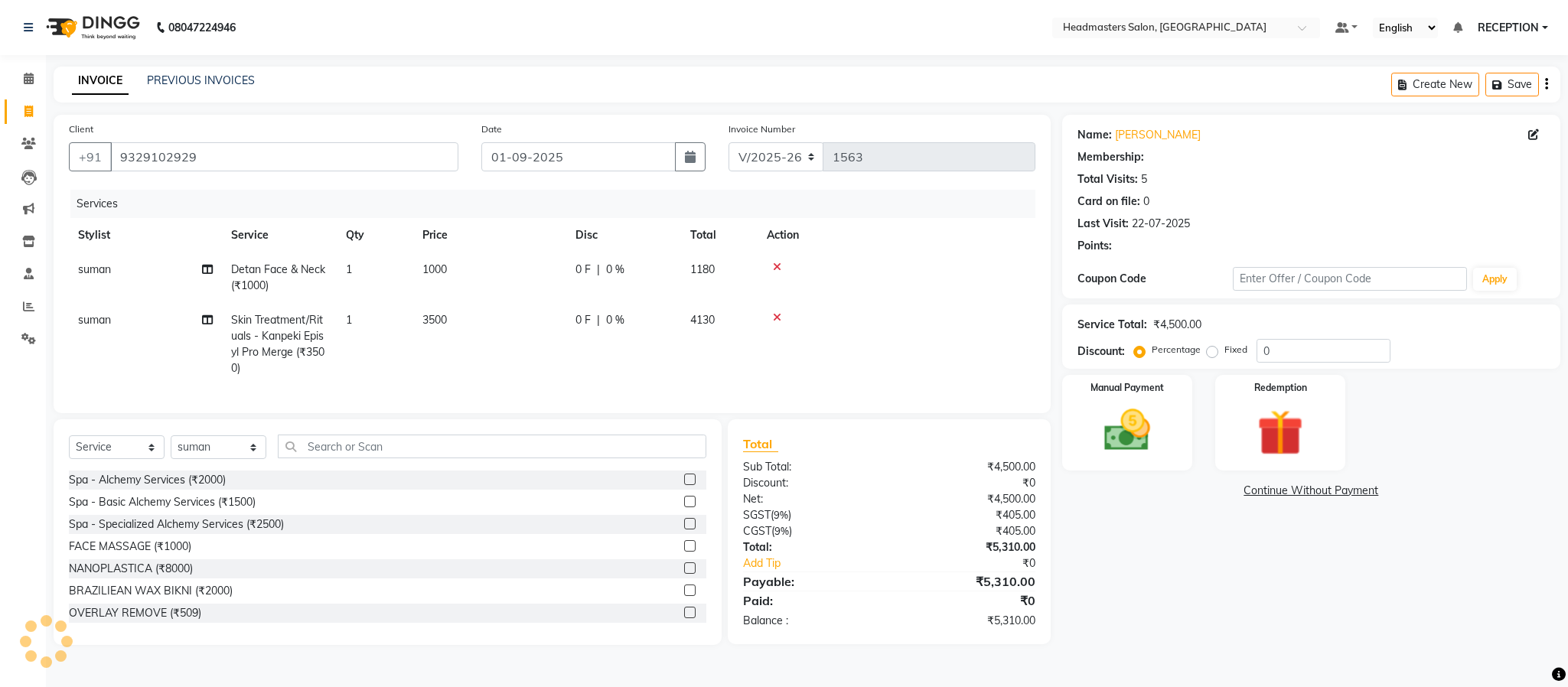
select select "1: Object"
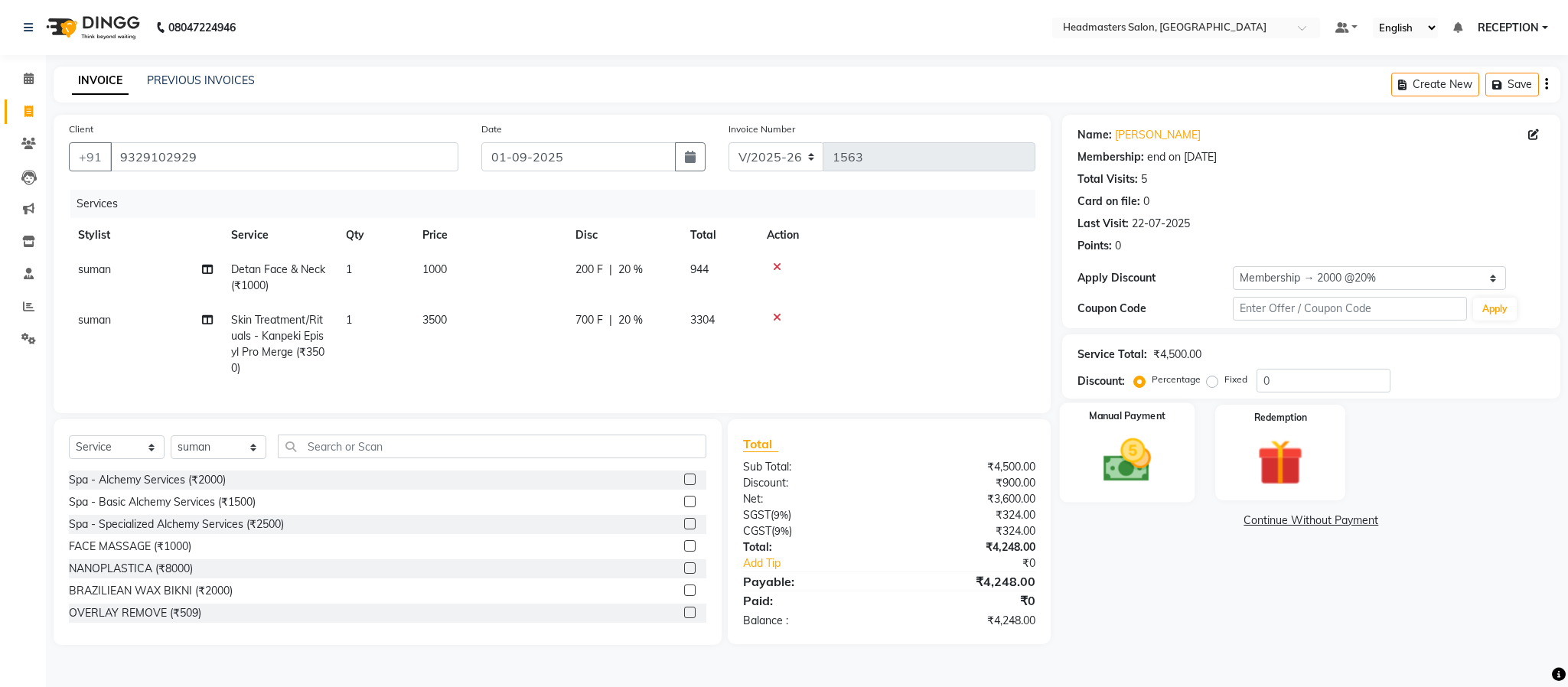
click at [1109, 462] on img at bounding box center [1128, 461] width 78 height 55
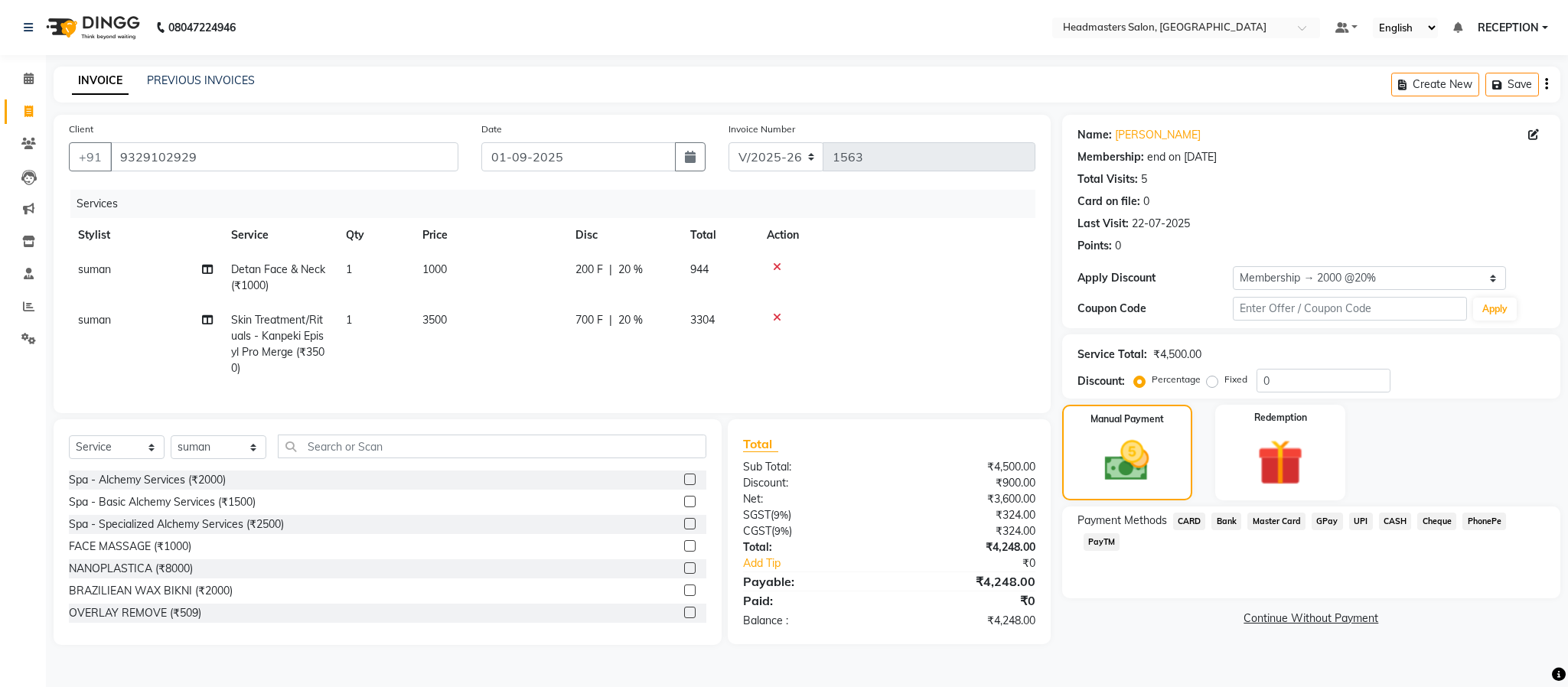
click at [1392, 522] on span "CASH" at bounding box center [1396, 522] width 33 height 17
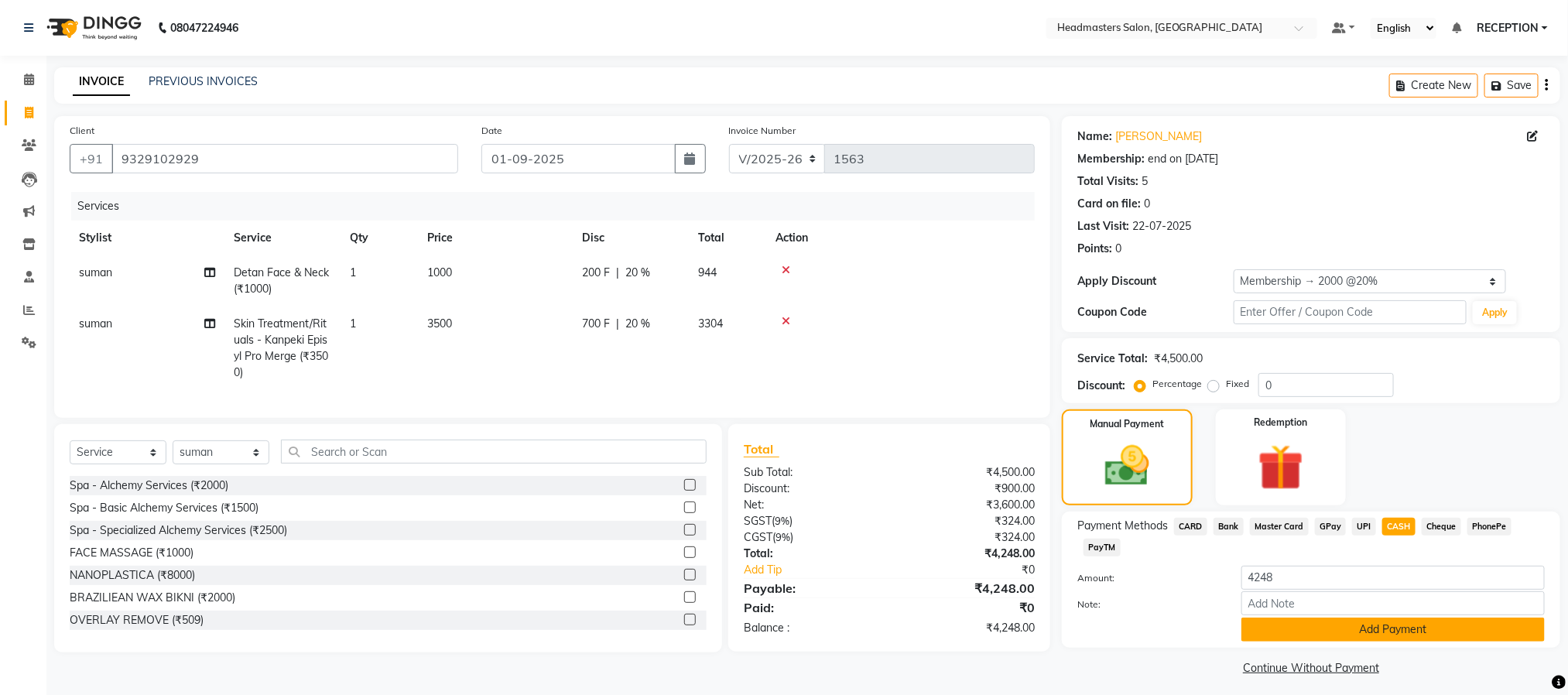
click at [1377, 620] on button "Add Payment" at bounding box center [1393, 629] width 304 height 24
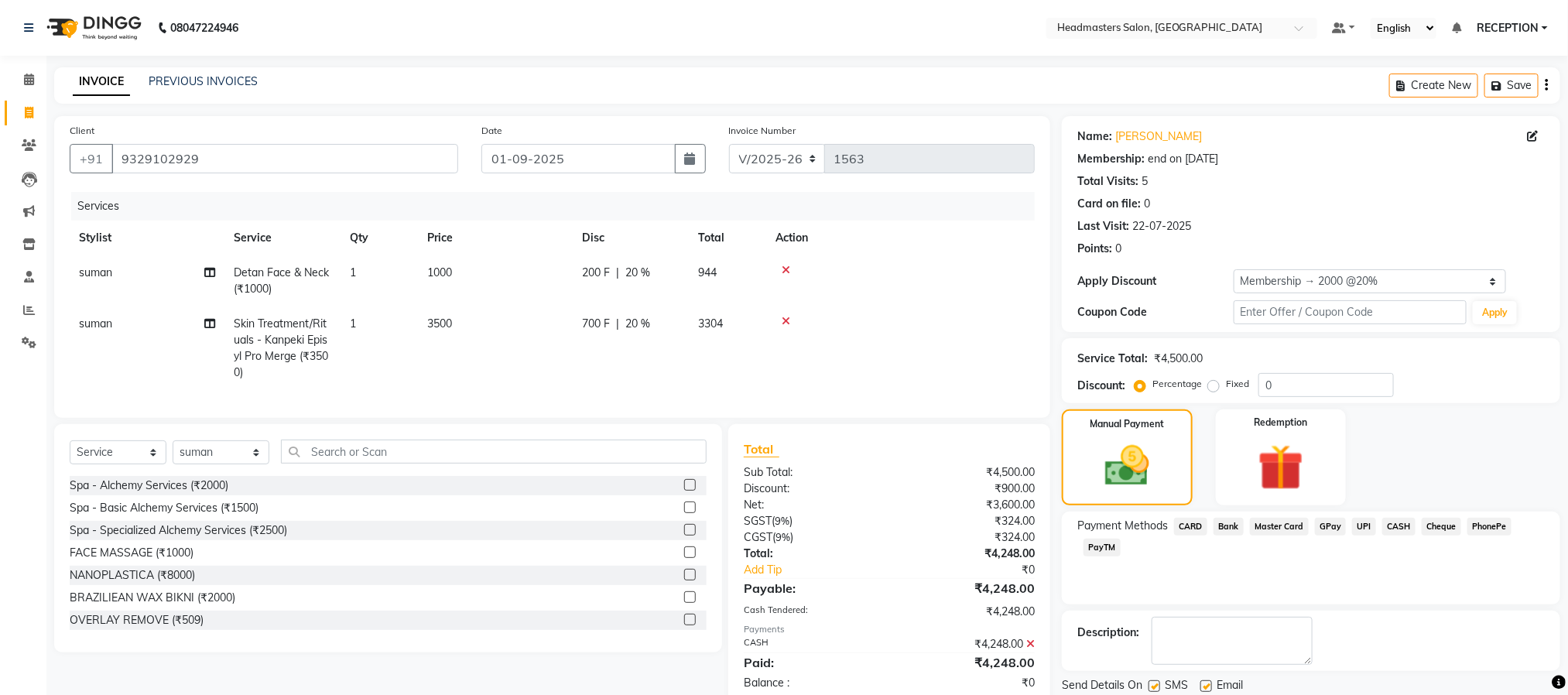
scroll to position [53, 0]
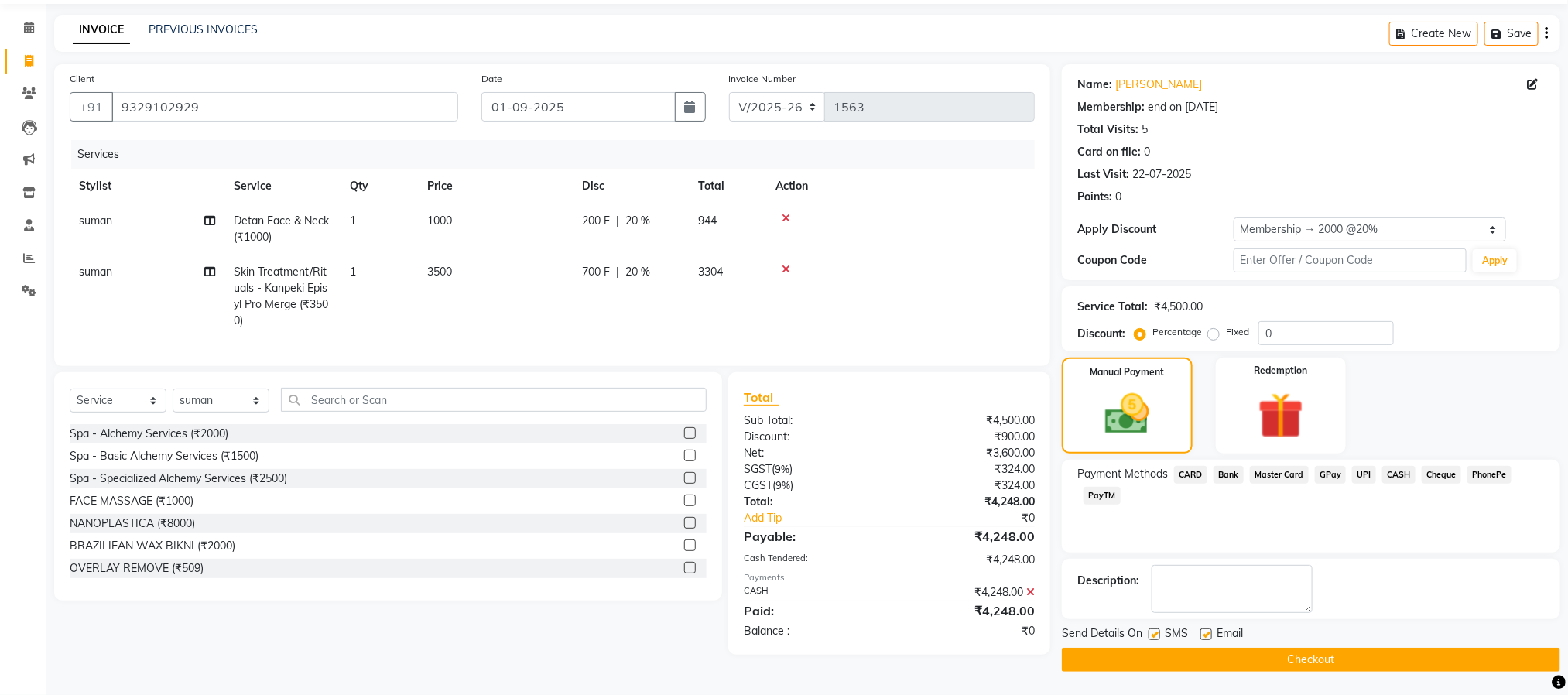
click at [1307, 665] on button "Checkout" at bounding box center [1310, 660] width 498 height 24
